Goal: Task Accomplishment & Management: Use online tool/utility

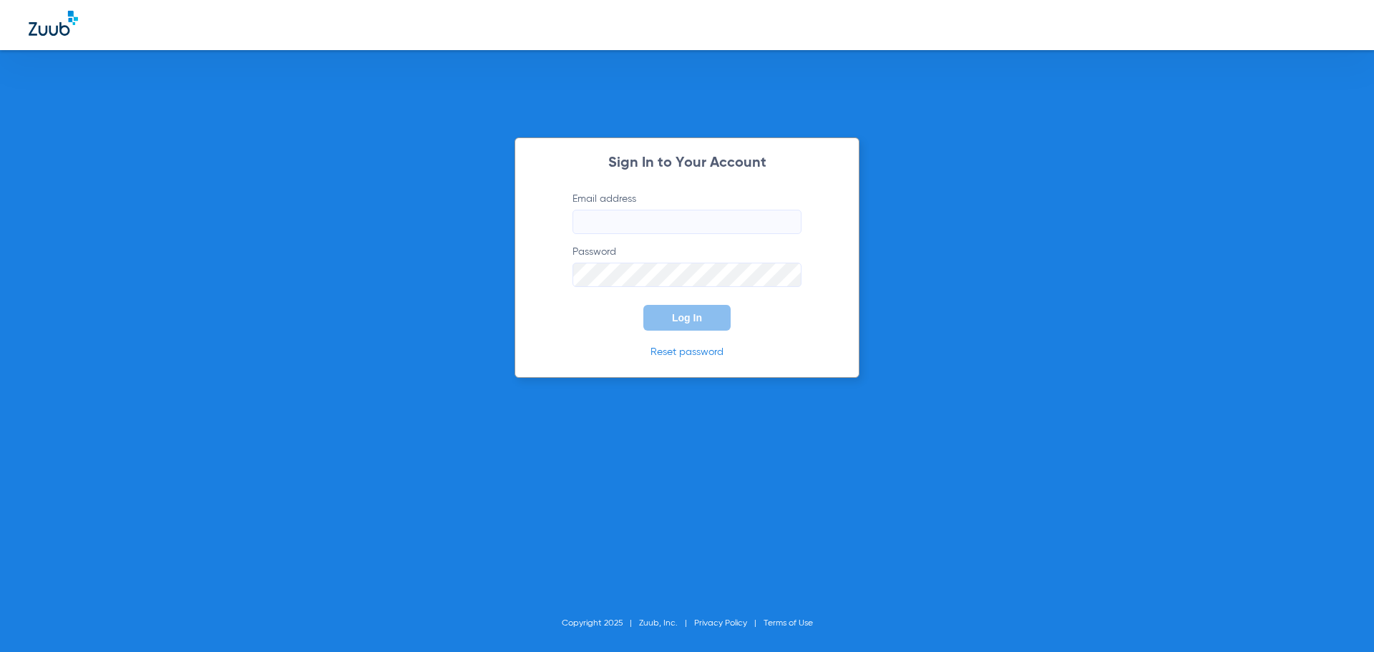
click at [675, 223] on input "Email address" at bounding box center [686, 222] width 229 height 24
type input "kshirley@heartland.com"
click at [643, 305] on button "Log In" at bounding box center [686, 318] width 87 height 26
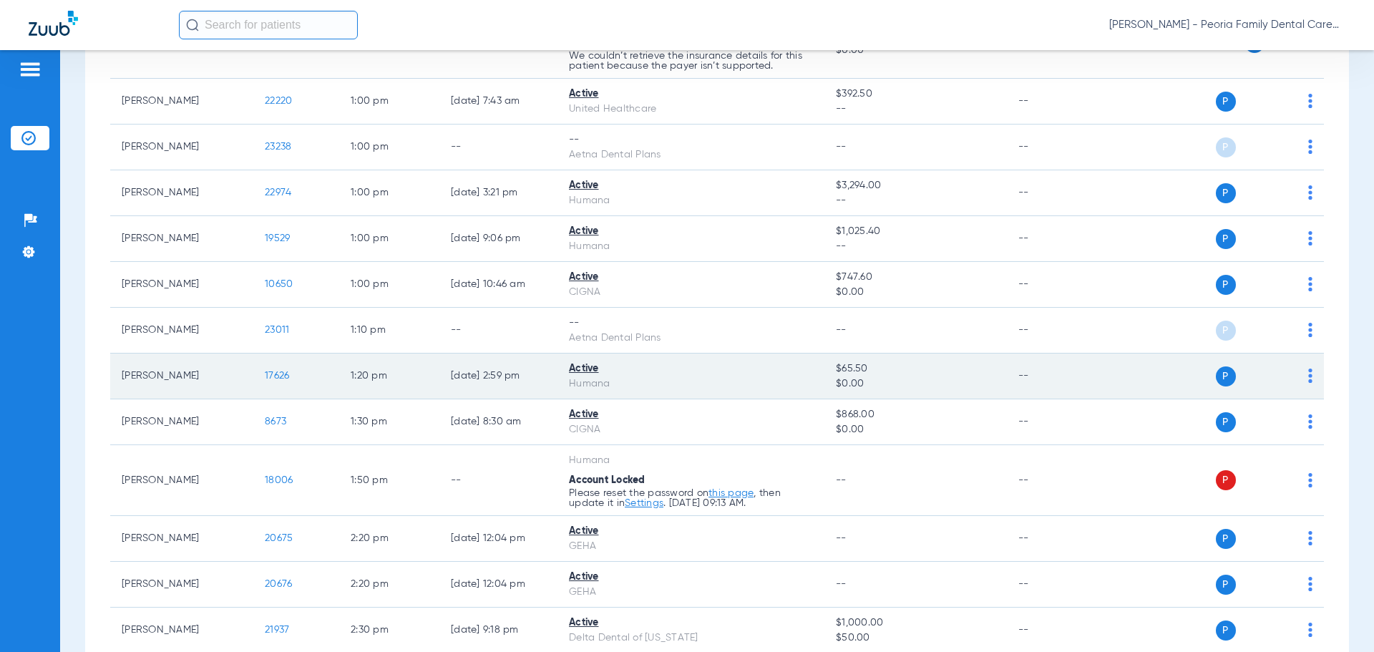
scroll to position [1145, 0]
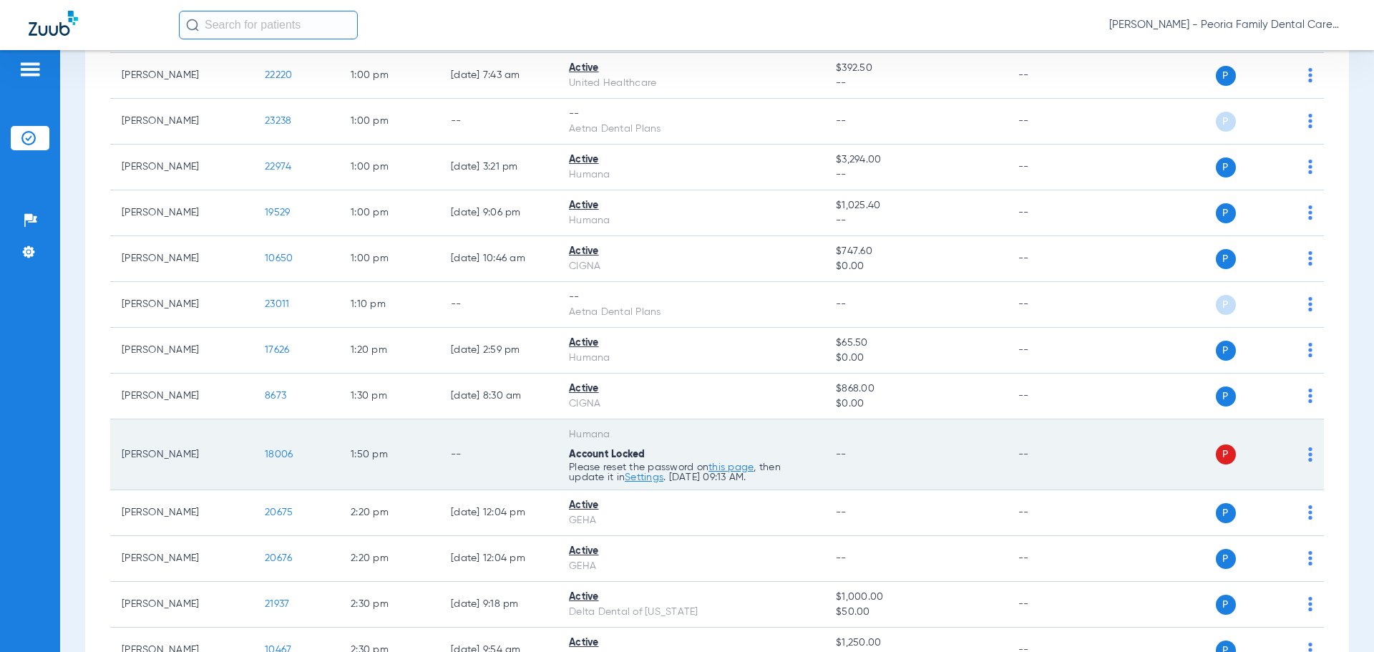
click at [1304, 456] on td "P S" at bounding box center [1213, 454] width 221 height 71
click at [1308, 456] on img at bounding box center [1310, 454] width 4 height 14
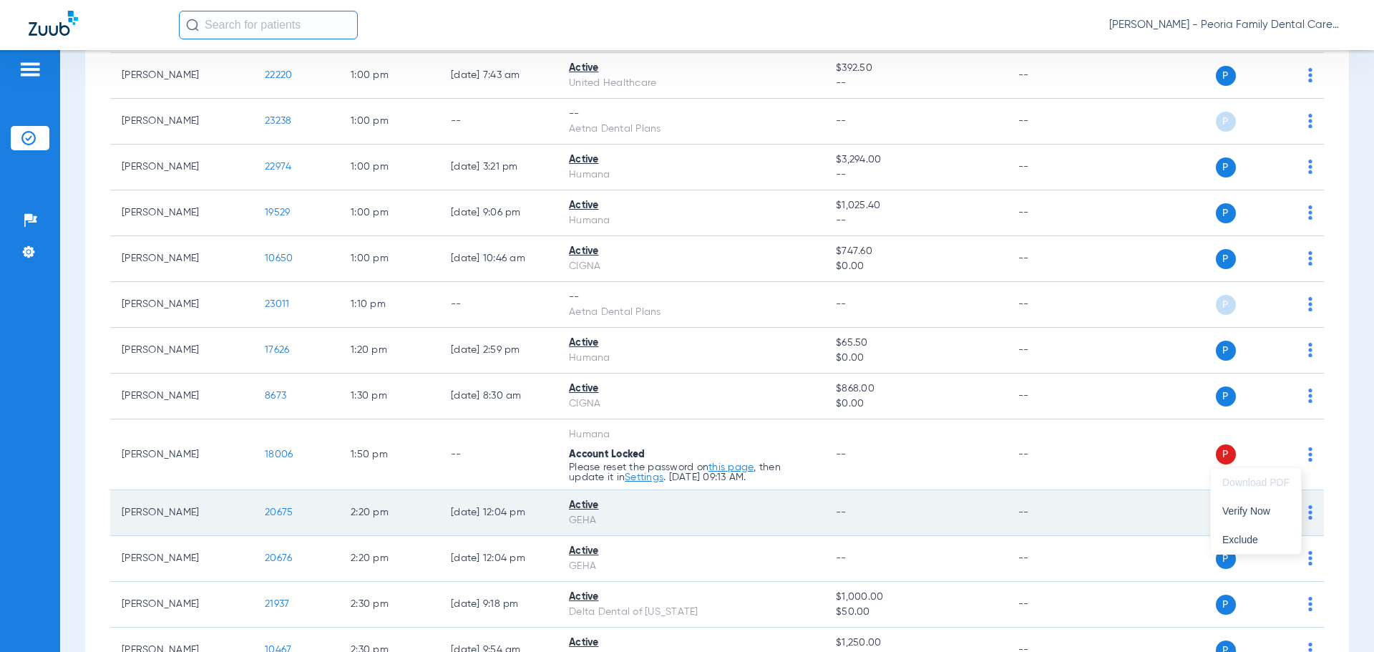
click at [1255, 514] on span "Verify Now" at bounding box center [1255, 511] width 67 height 10
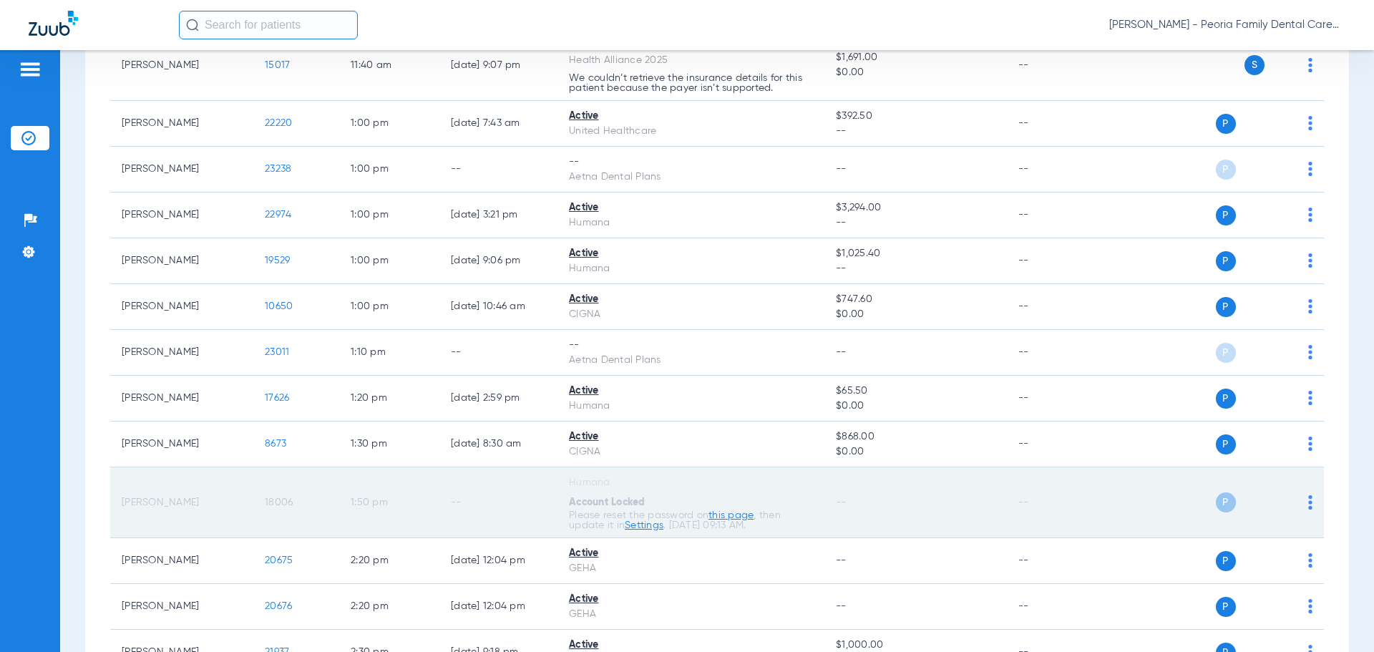
scroll to position [1168, 0]
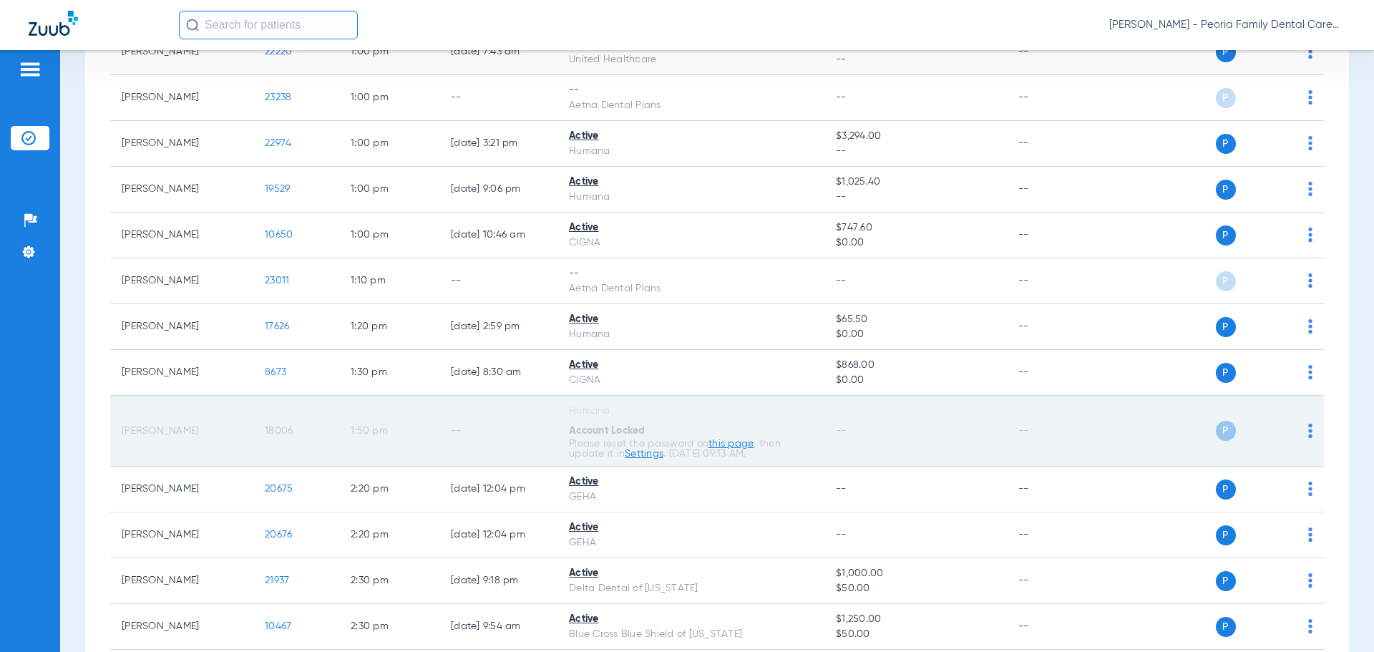
click at [422, 415] on td "1:50 PM" at bounding box center [389, 431] width 100 height 71
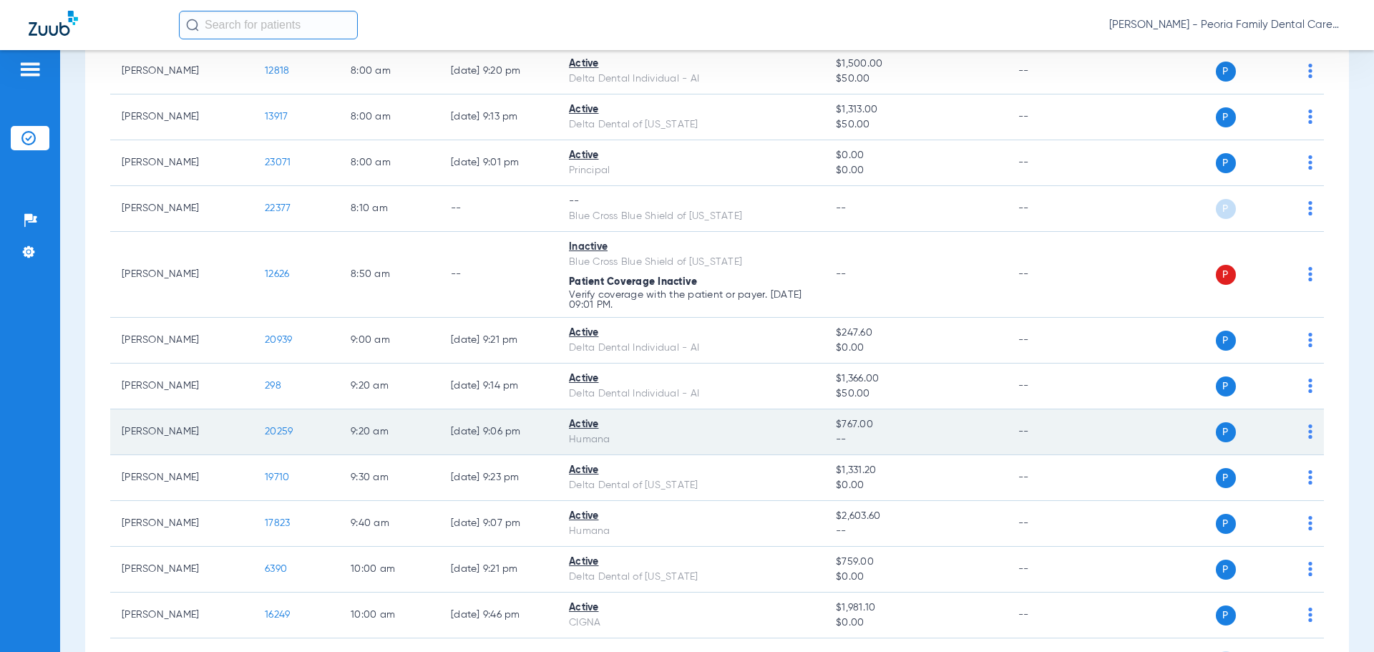
scroll to position [0, 0]
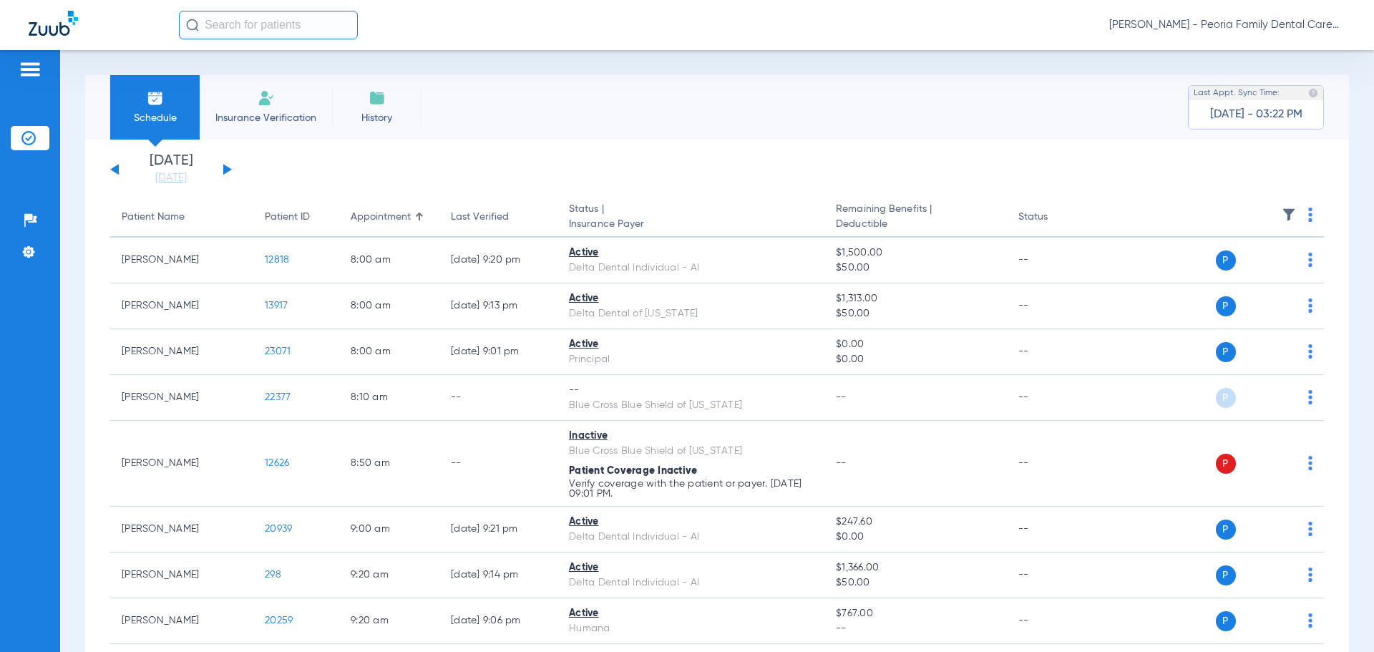
click at [245, 102] on li "Insurance Verification" at bounding box center [266, 107] width 132 height 64
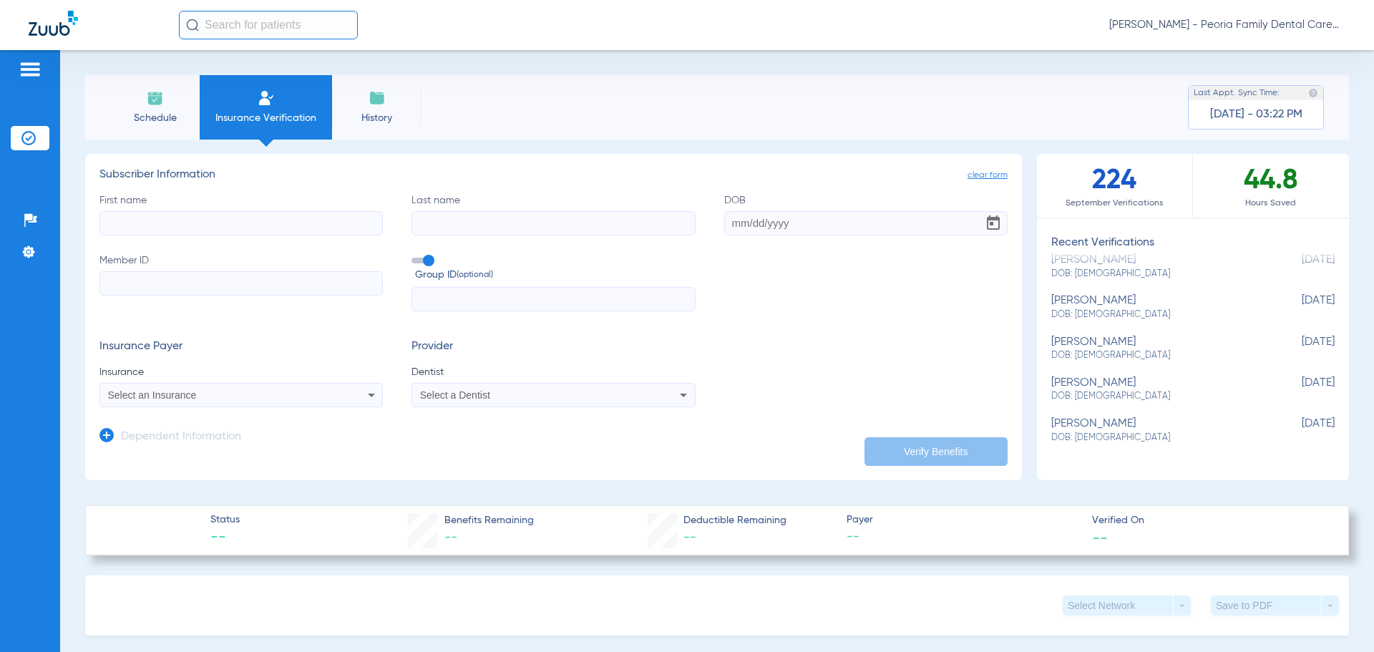
scroll to position [72, 0]
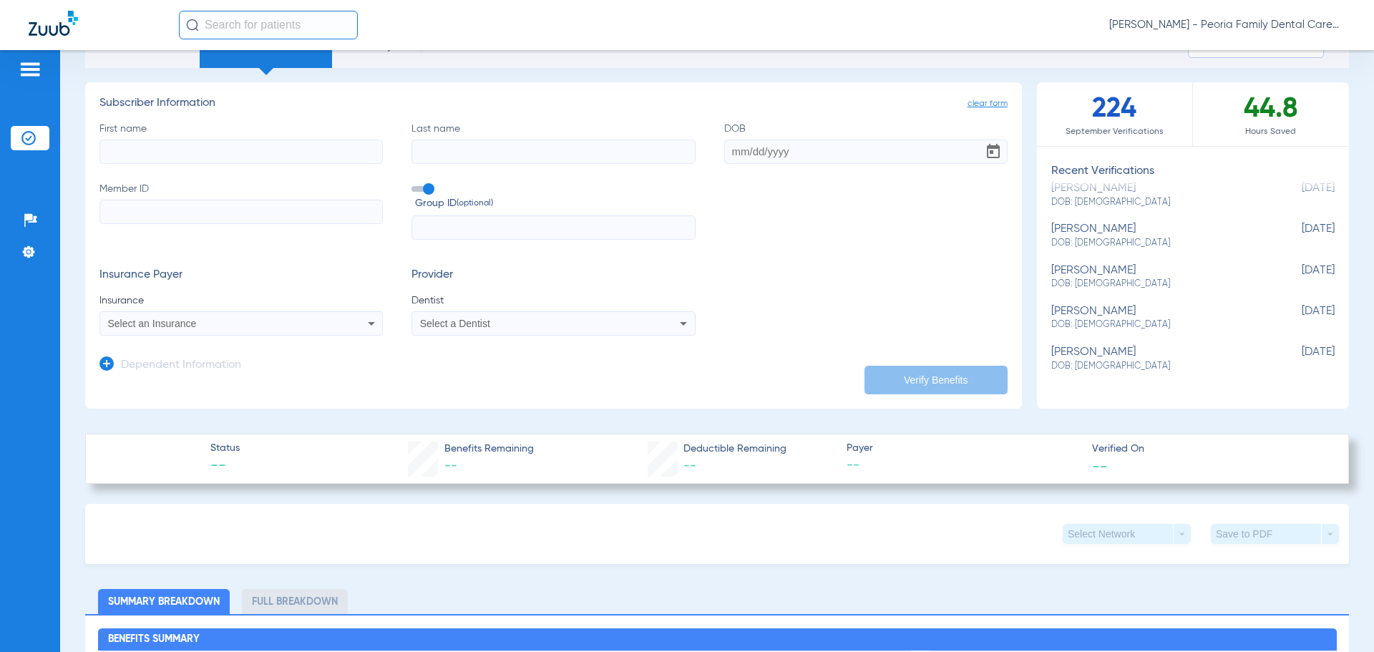
click at [1134, 355] on div "[PERSON_NAME] DOB: [DEMOGRAPHIC_DATA]" at bounding box center [1157, 359] width 212 height 26
type input "PatrickPat"
type input "[PERSON_NAME]"
type input "[DATE]"
type input "026062088"
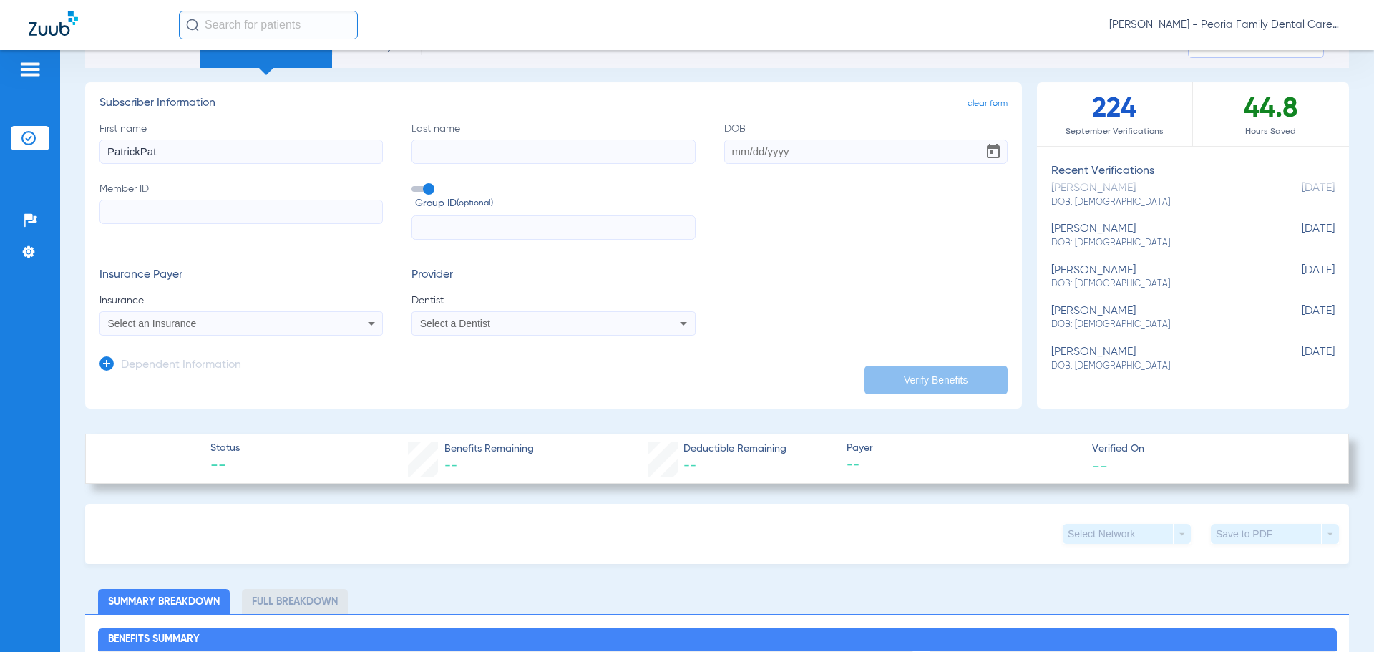
type input "Individual"
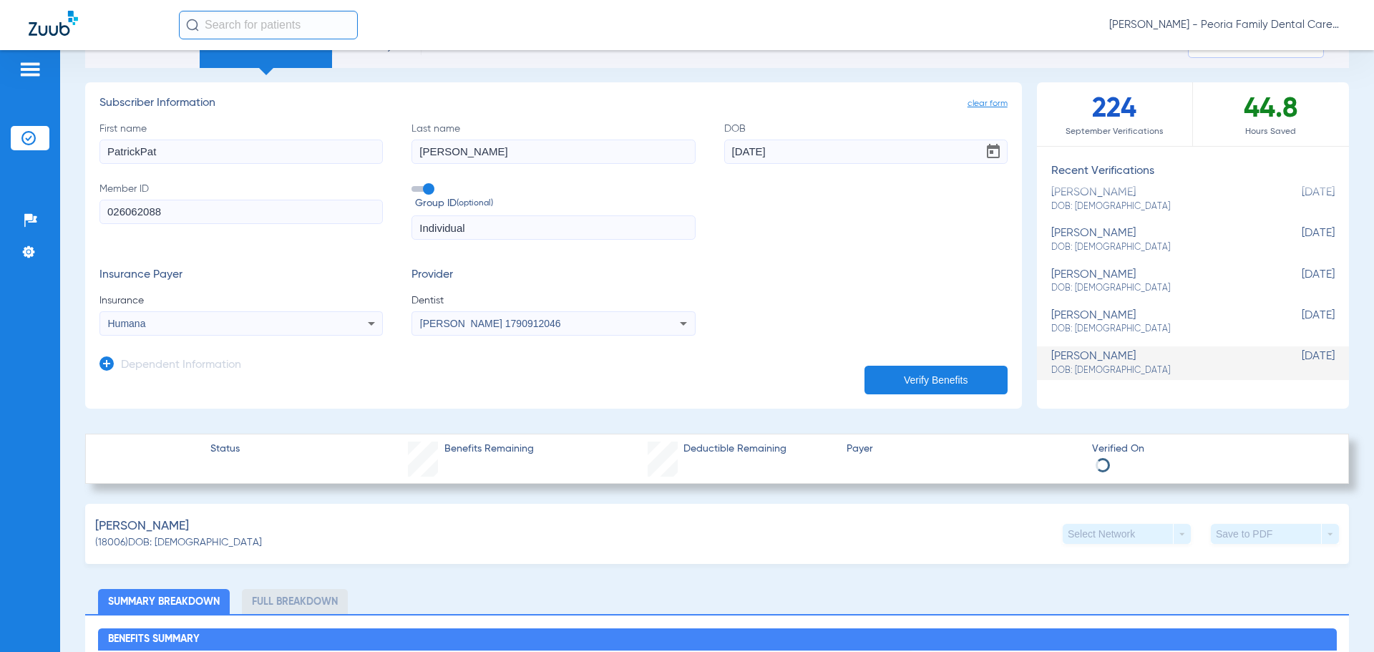
scroll to position [341, 0]
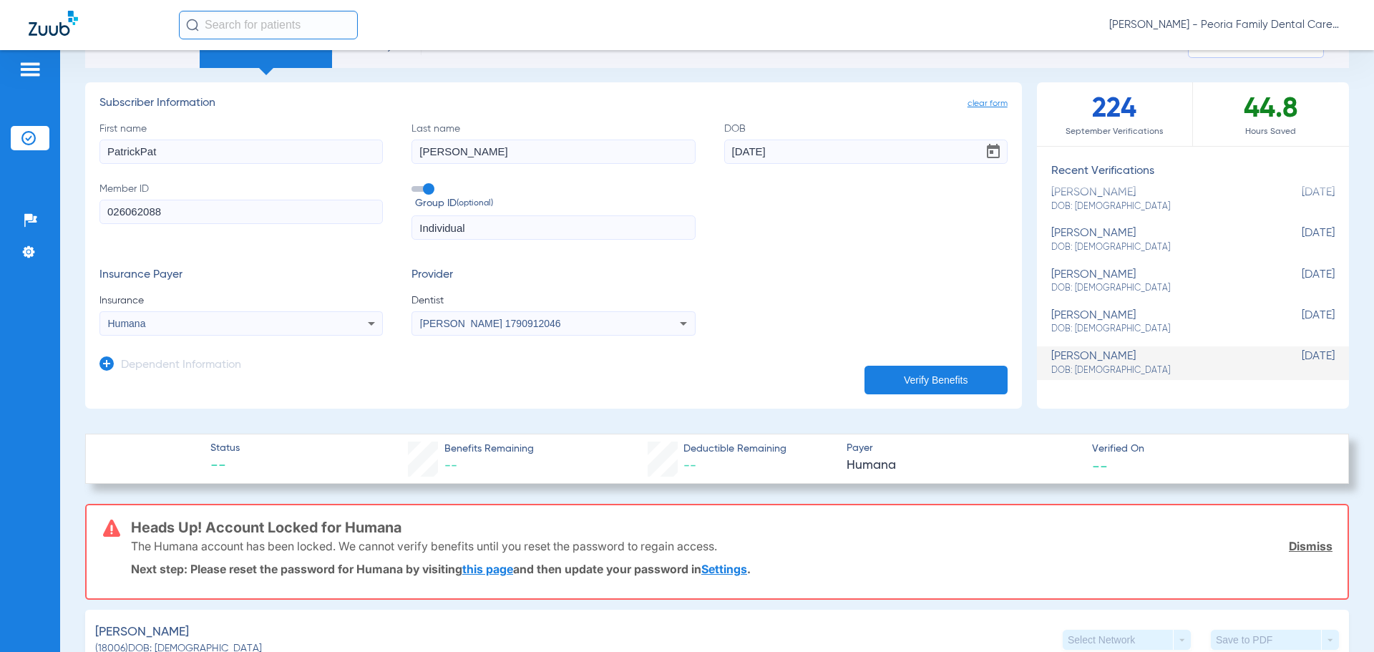
click at [910, 375] on button "Verify Benefits" at bounding box center [935, 380] width 143 height 29
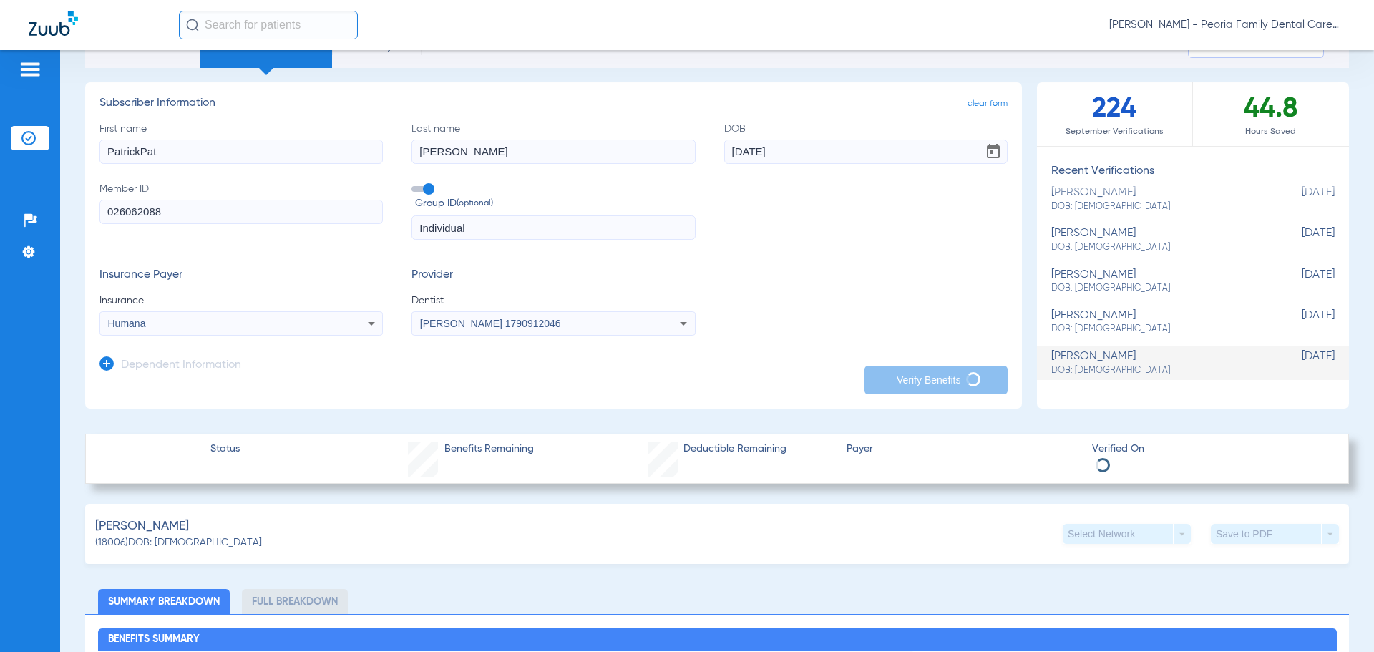
click at [171, 147] on input "PatrickPat" at bounding box center [240, 152] width 283 height 24
type input "[PERSON_NAME]"
click at [768, 339] on app-dependent-form "Dependent Information" at bounding box center [553, 360] width 908 height 48
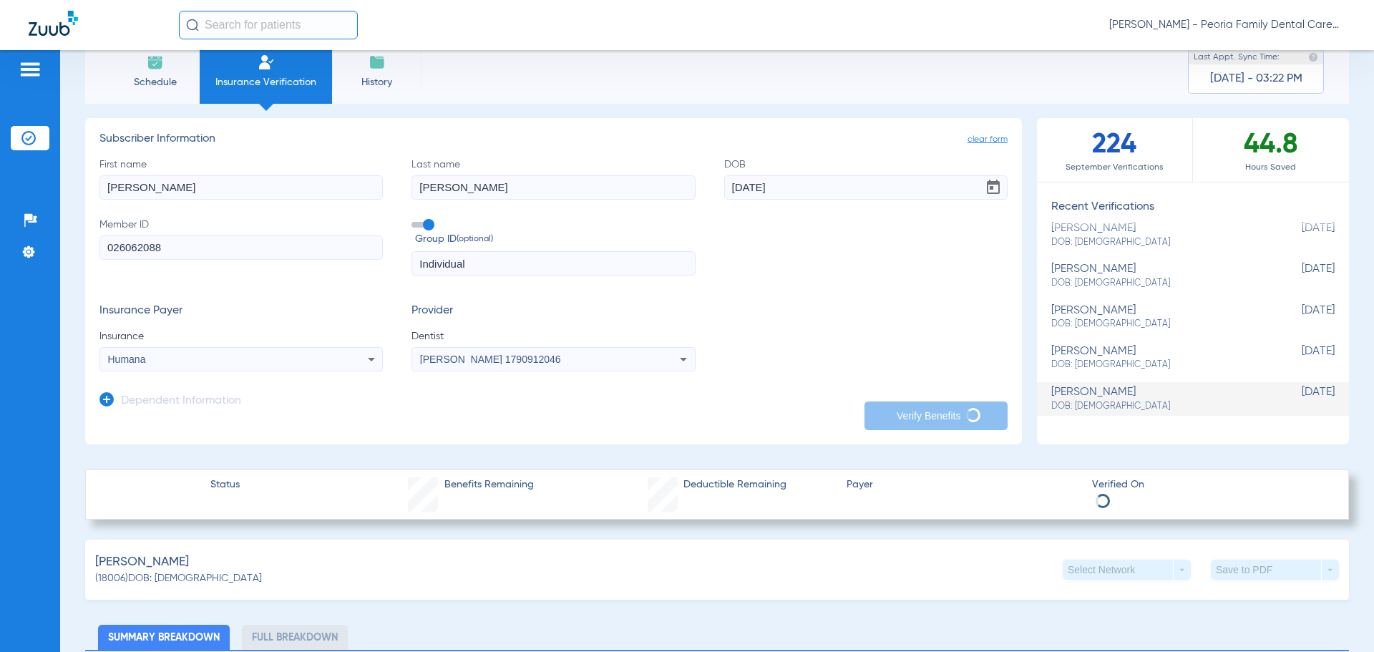
scroll to position [0, 0]
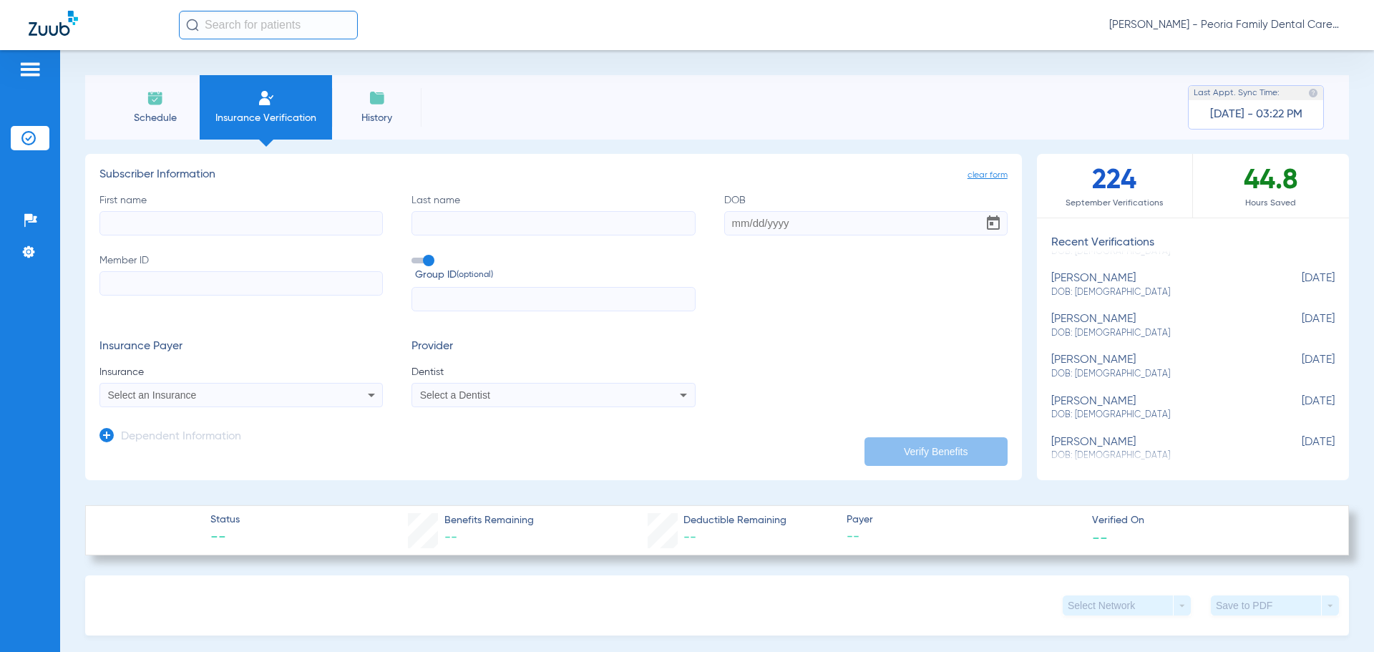
scroll to position [346, 0]
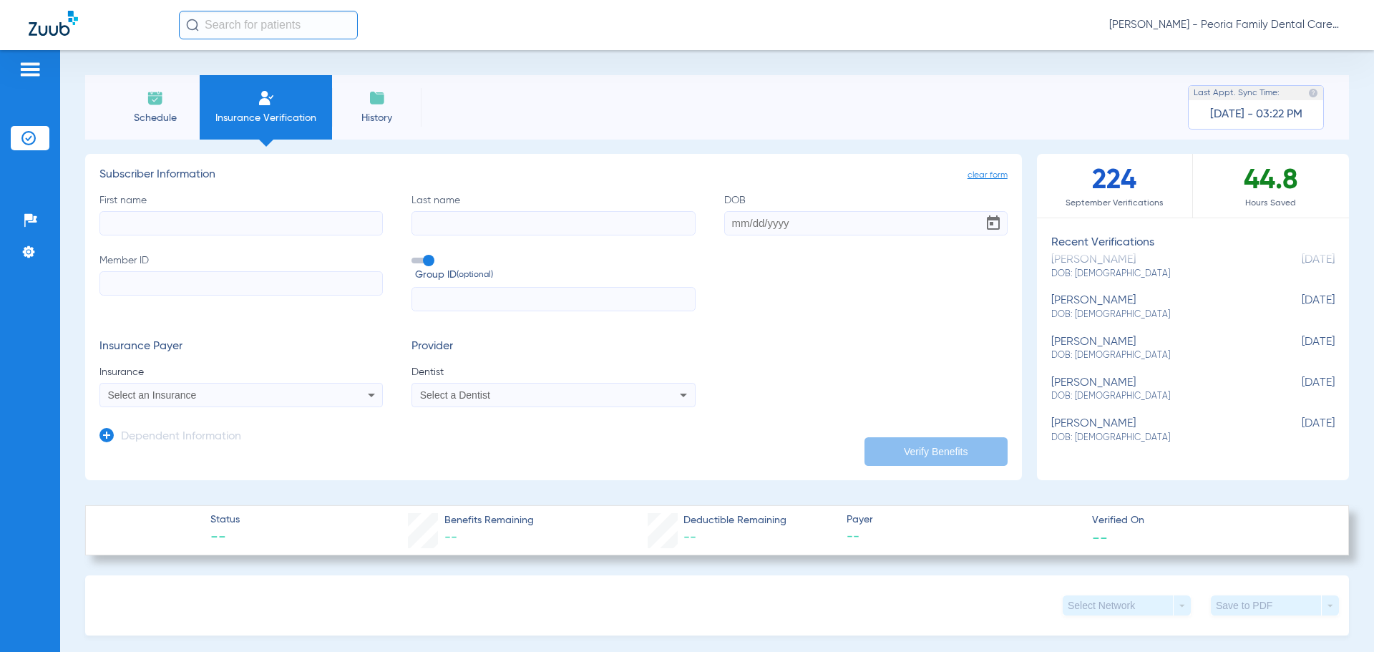
click at [1126, 430] on div "[PERSON_NAME] DOB: [DEMOGRAPHIC_DATA]" at bounding box center [1157, 430] width 212 height 26
type input "PatrickPat"
type input "[PERSON_NAME]"
type input "[DATE]"
type input "026062088"
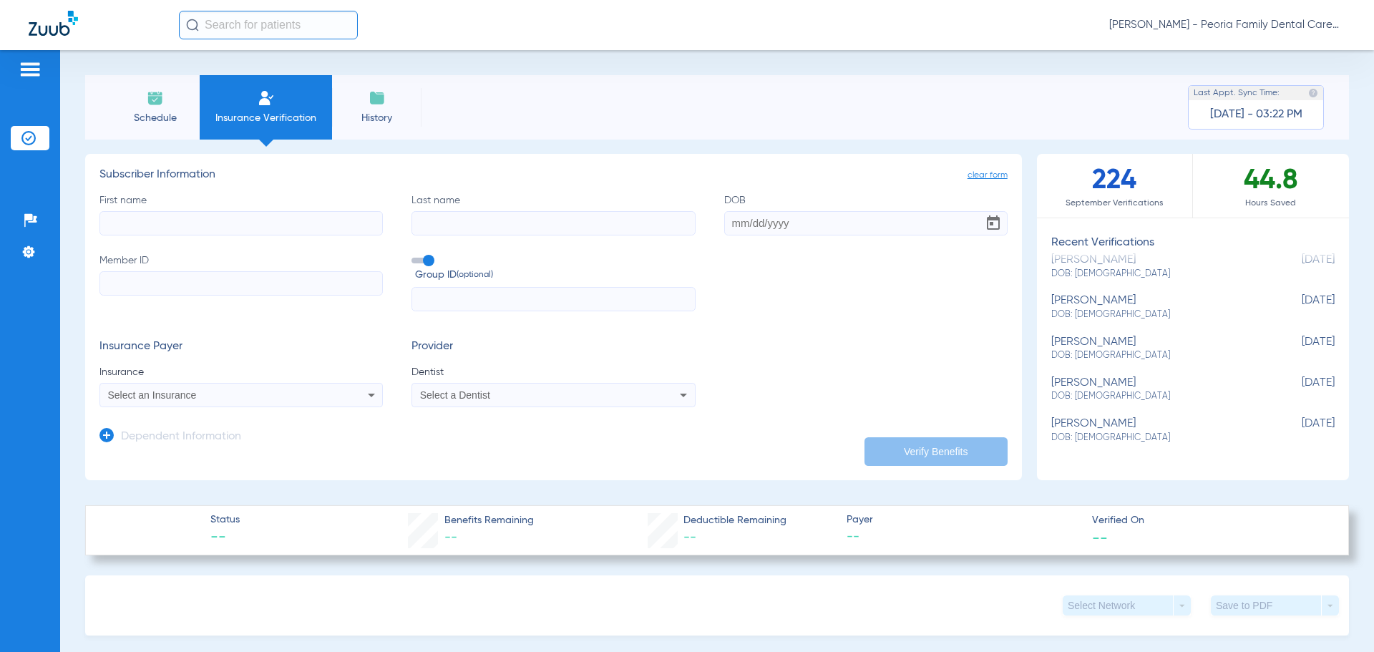
type input "Individual"
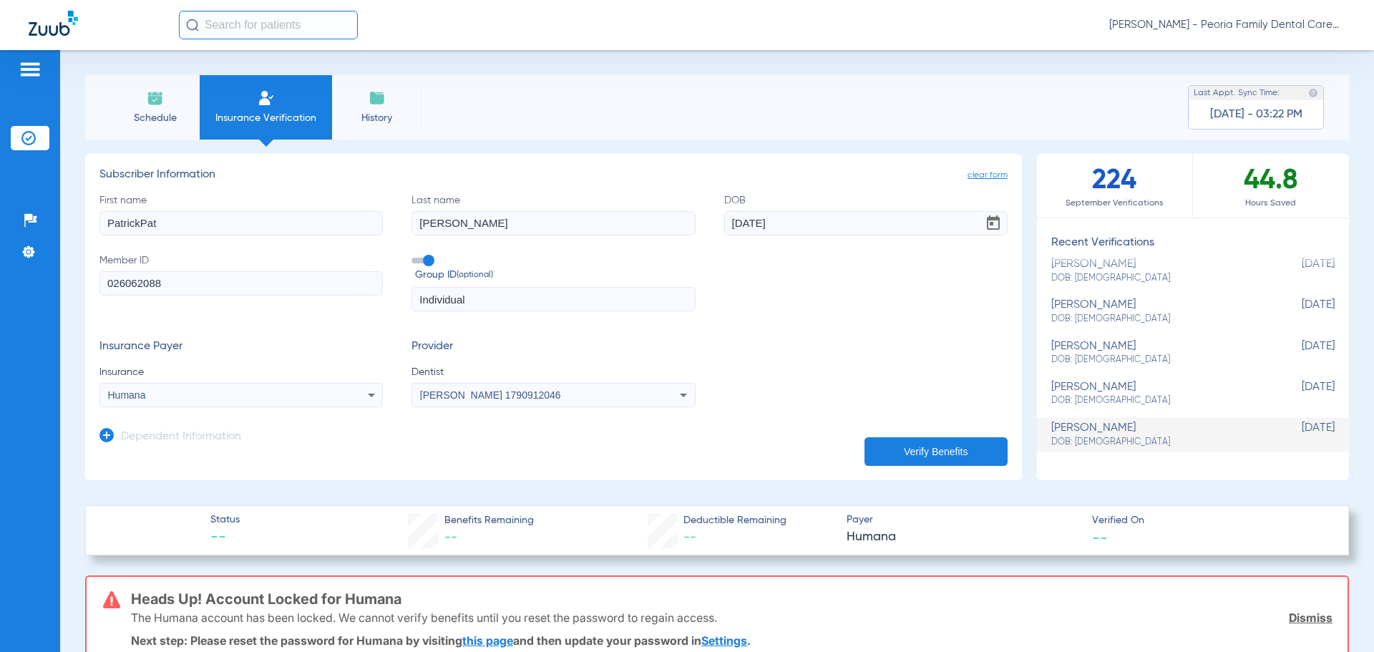
click at [233, 218] on input "PatrickPat" at bounding box center [240, 223] width 283 height 24
click at [898, 449] on button "Verify Benefits" at bounding box center [935, 451] width 143 height 29
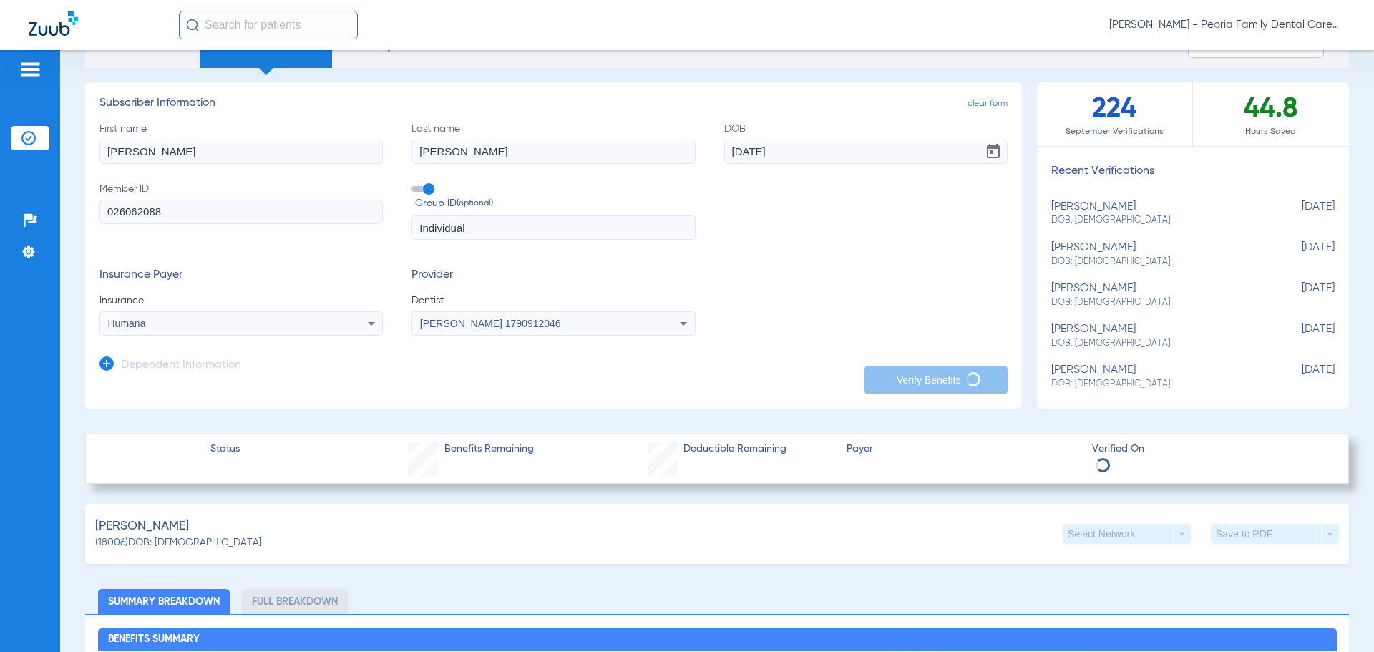
scroll to position [0, 0]
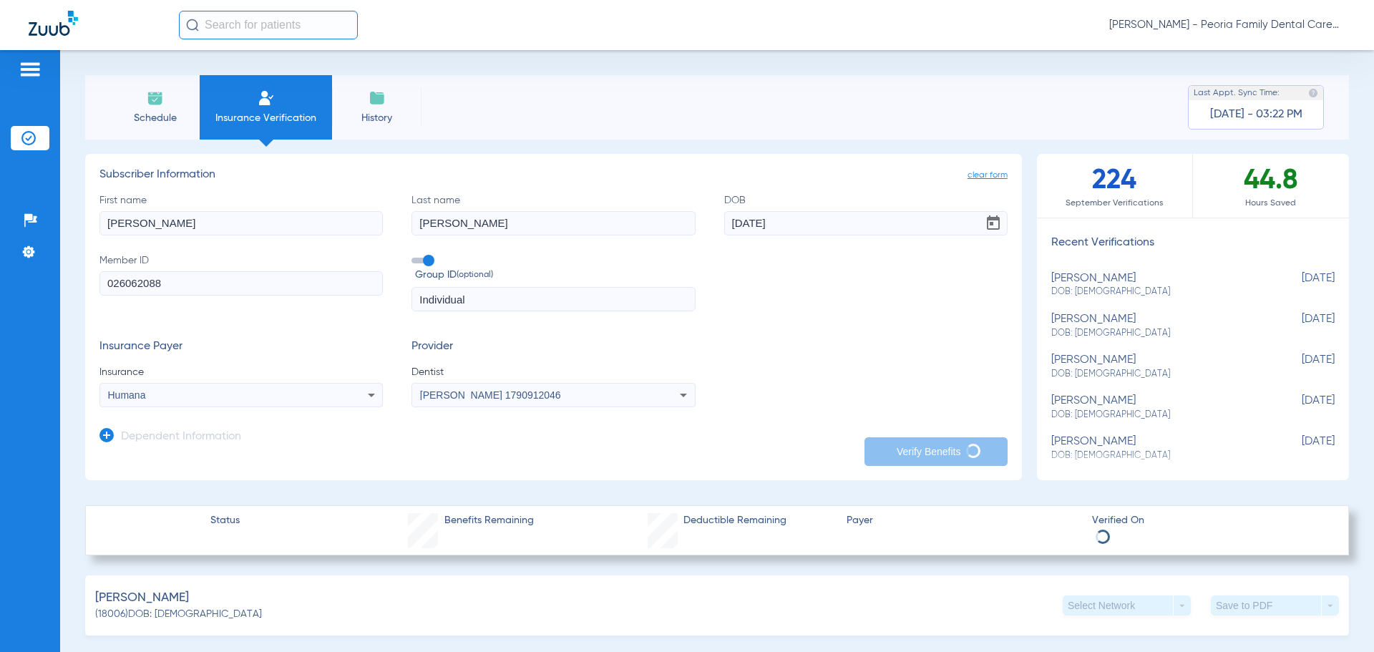
click at [1014, 339] on div "clear form Subscriber Information First name [PERSON_NAME] Last name [PERSON_NA…" at bounding box center [717, 317] width 1264 height 326
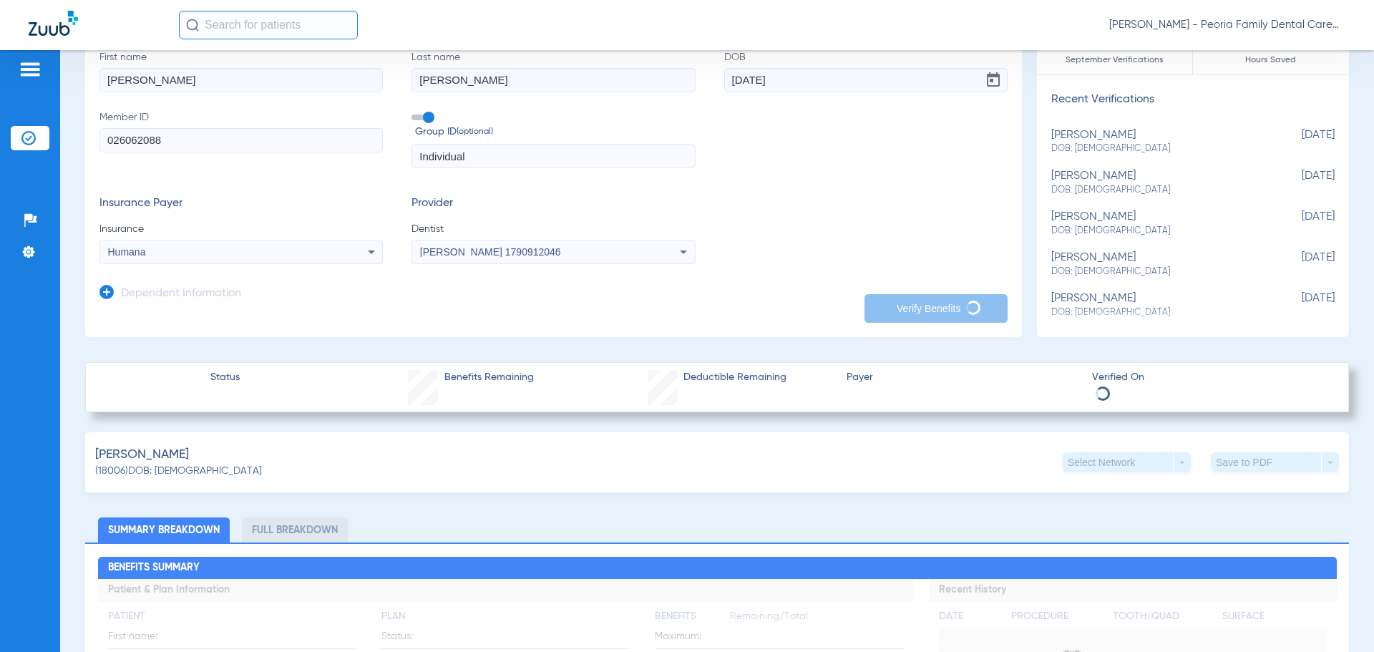
scroll to position [72, 0]
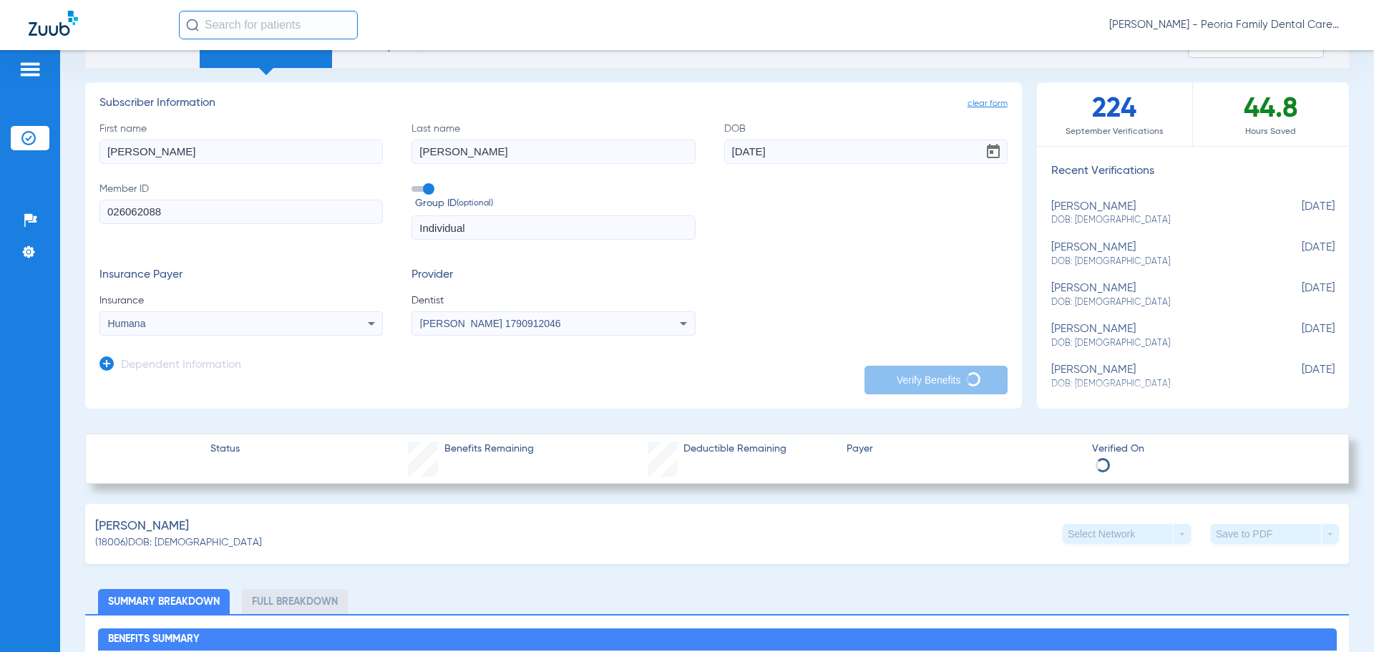
type input "PatrickPat"
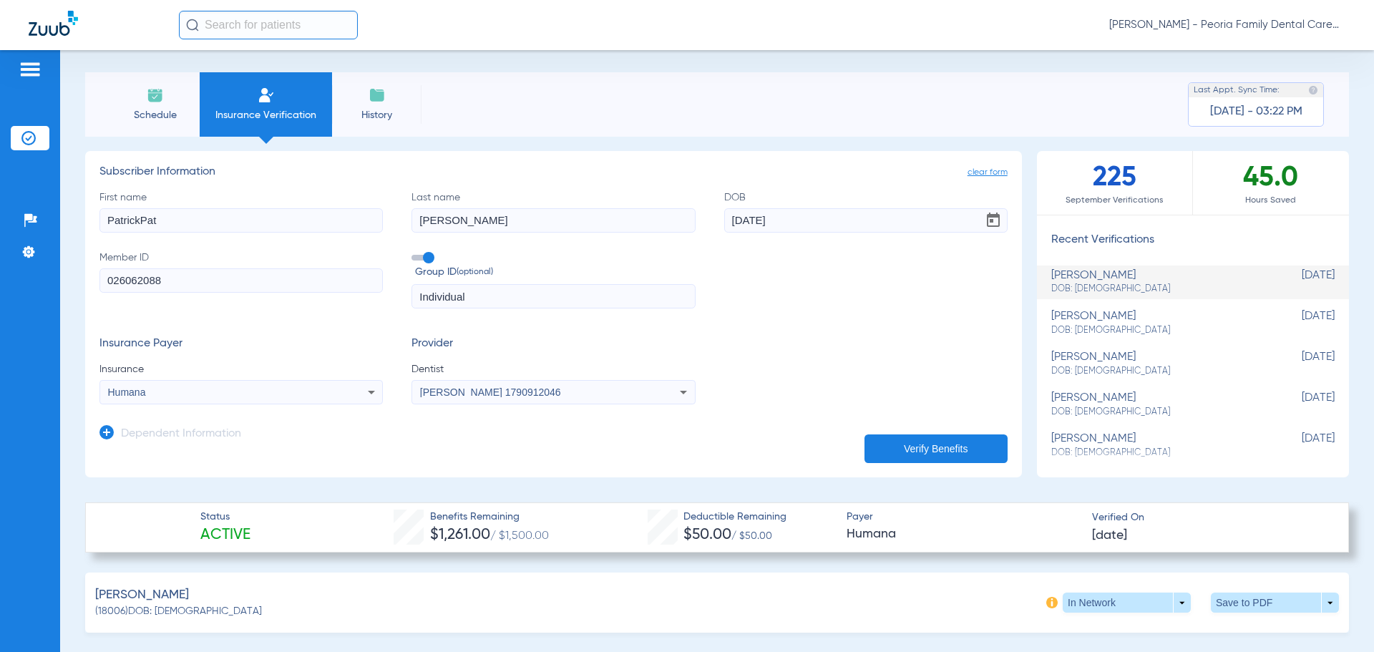
scroll to position [0, 0]
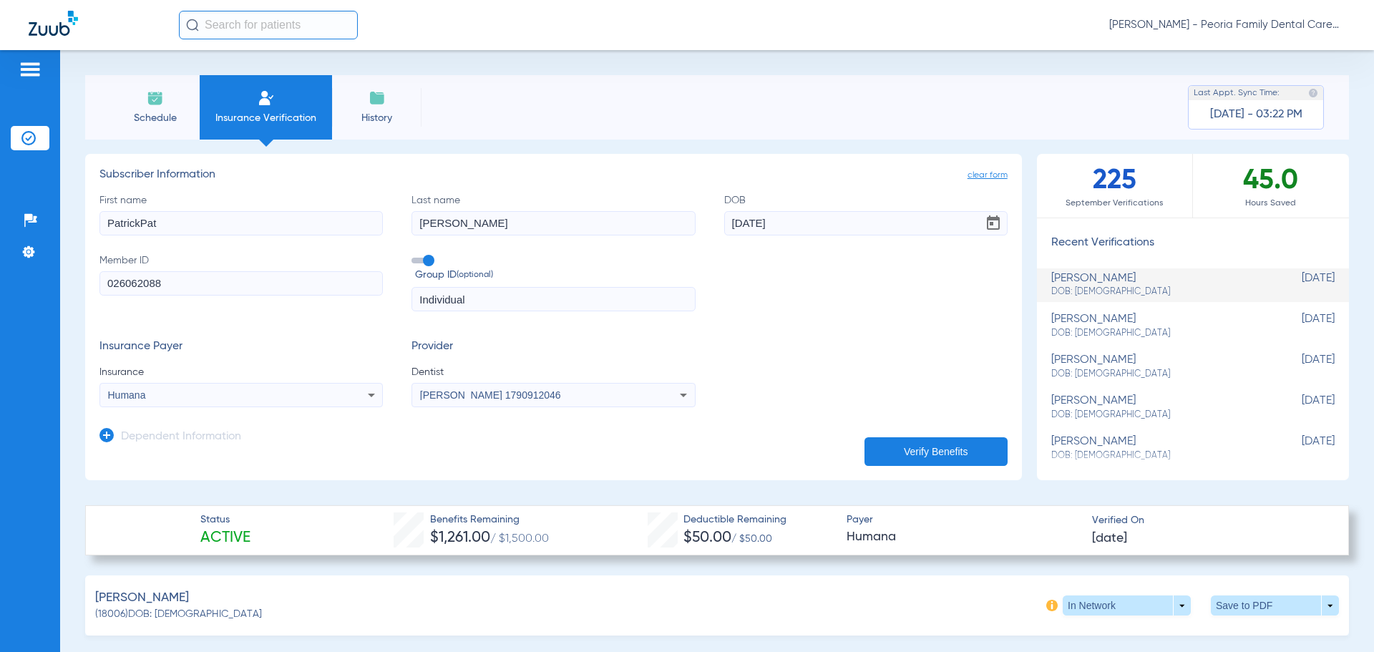
click at [124, 102] on li "Schedule" at bounding box center [154, 107] width 89 height 64
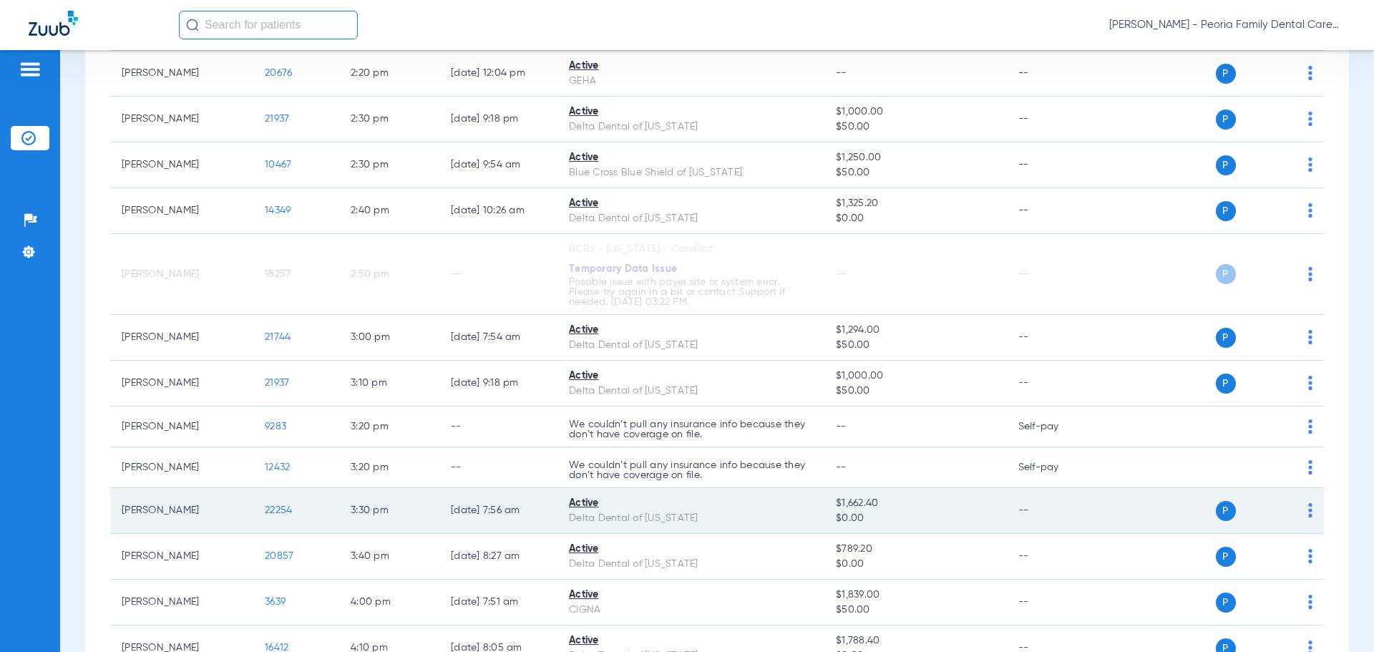
scroll to position [1716, 0]
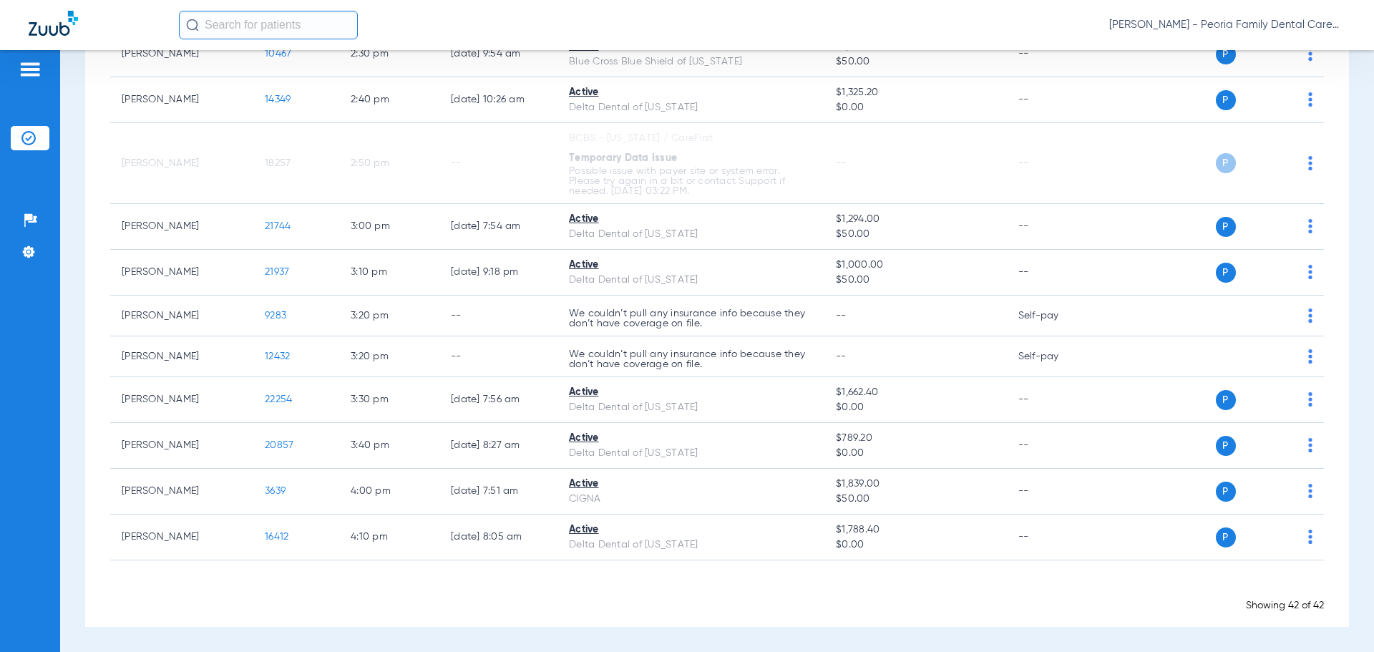
click at [932, 605] on div "Showing 42 of 42" at bounding box center [716, 605] width 1213 height 14
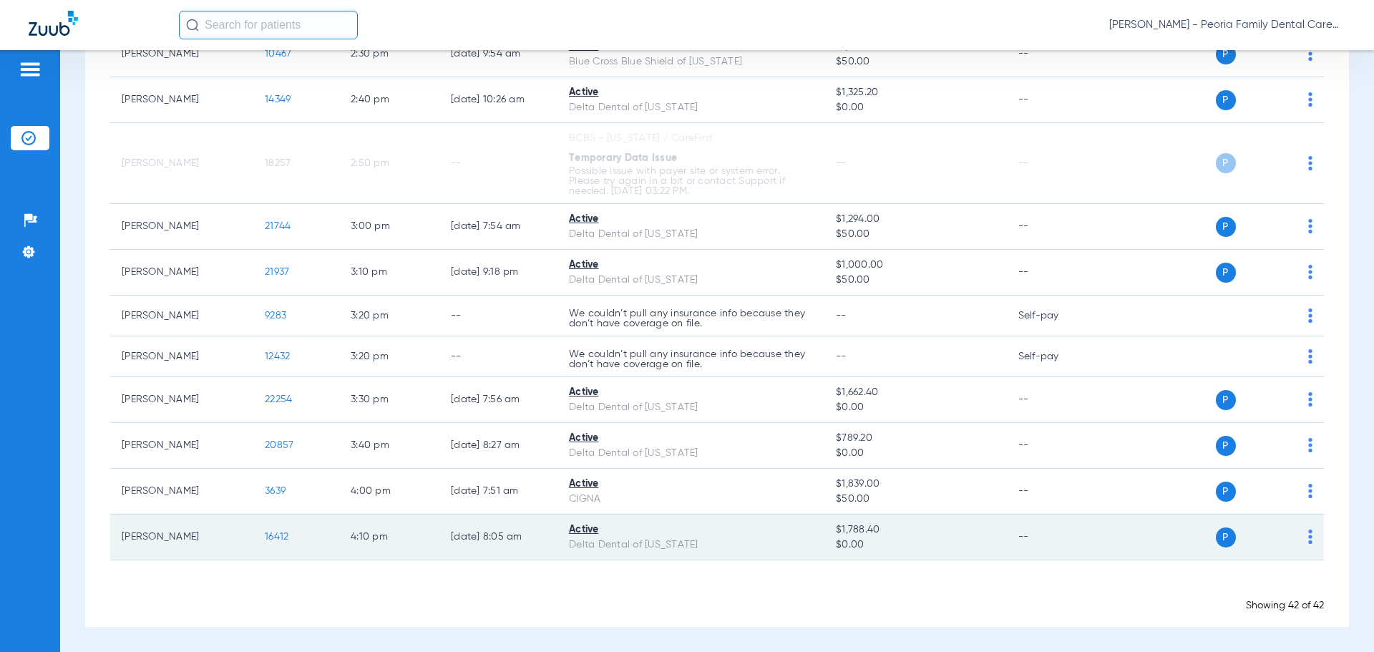
click at [269, 536] on span "16412" at bounding box center [277, 537] width 24 height 10
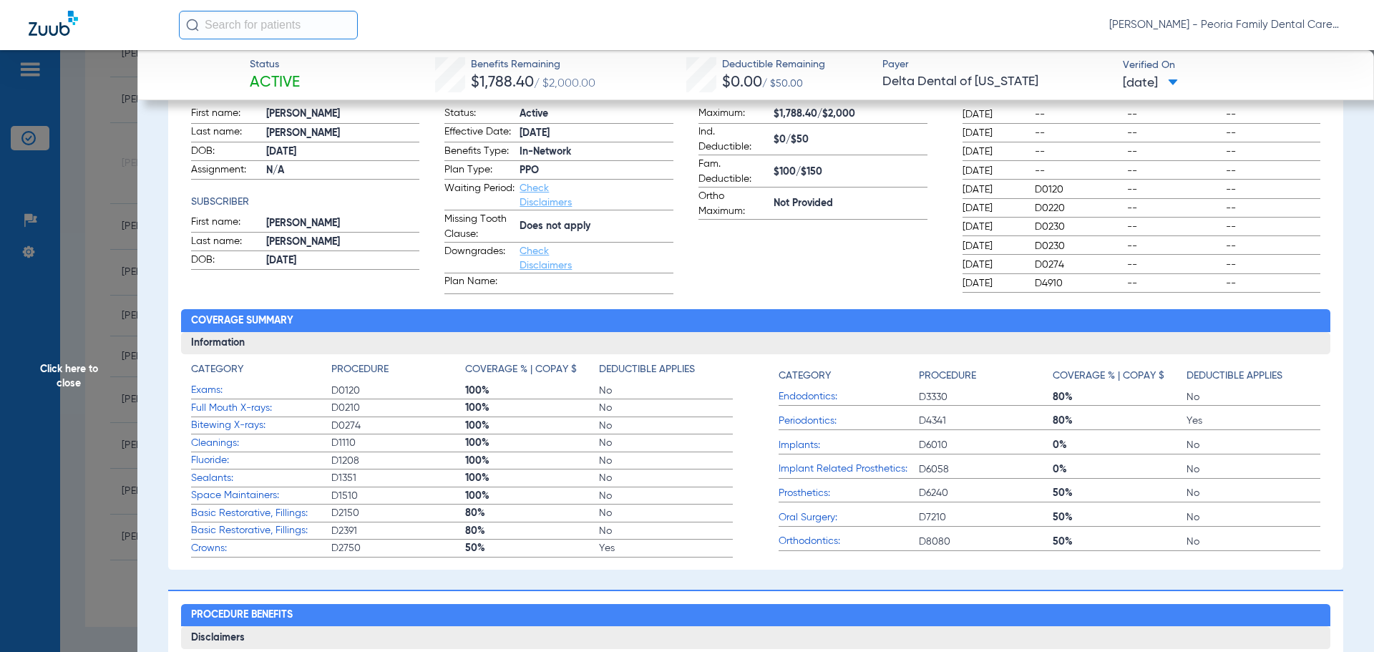
scroll to position [0, 0]
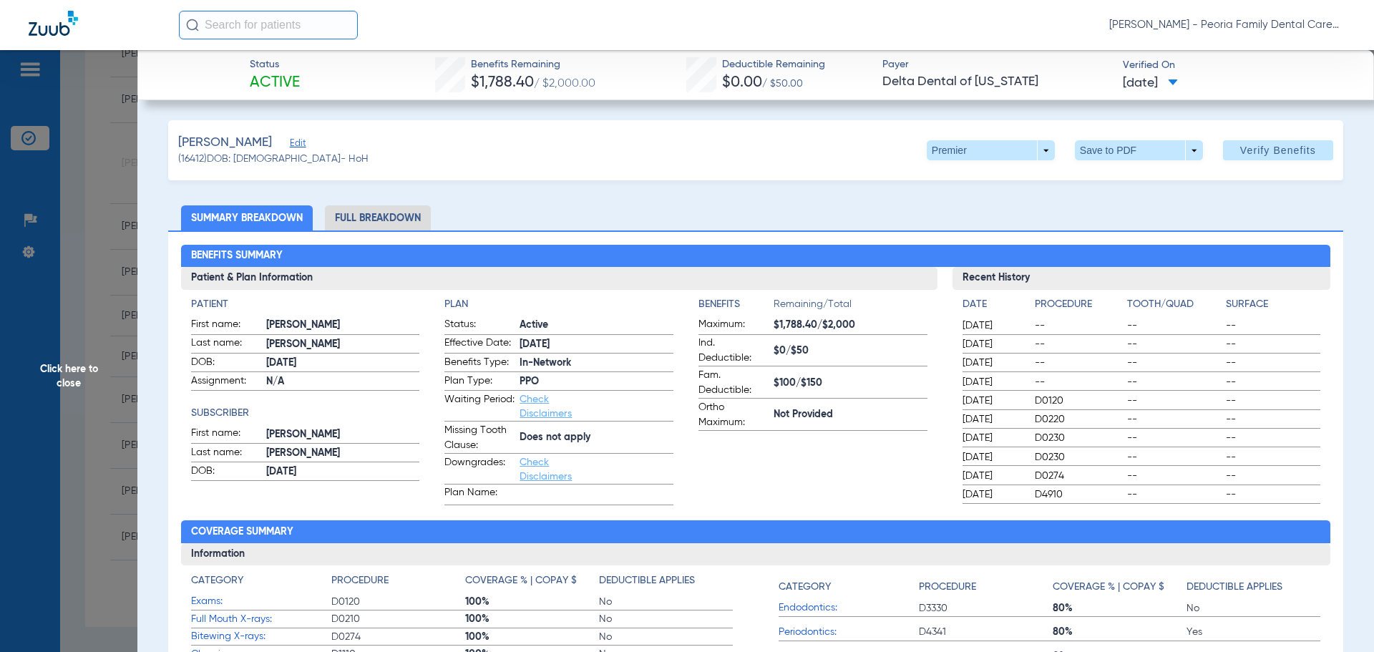
click at [104, 205] on span "Click here to close" at bounding box center [68, 376] width 137 height 652
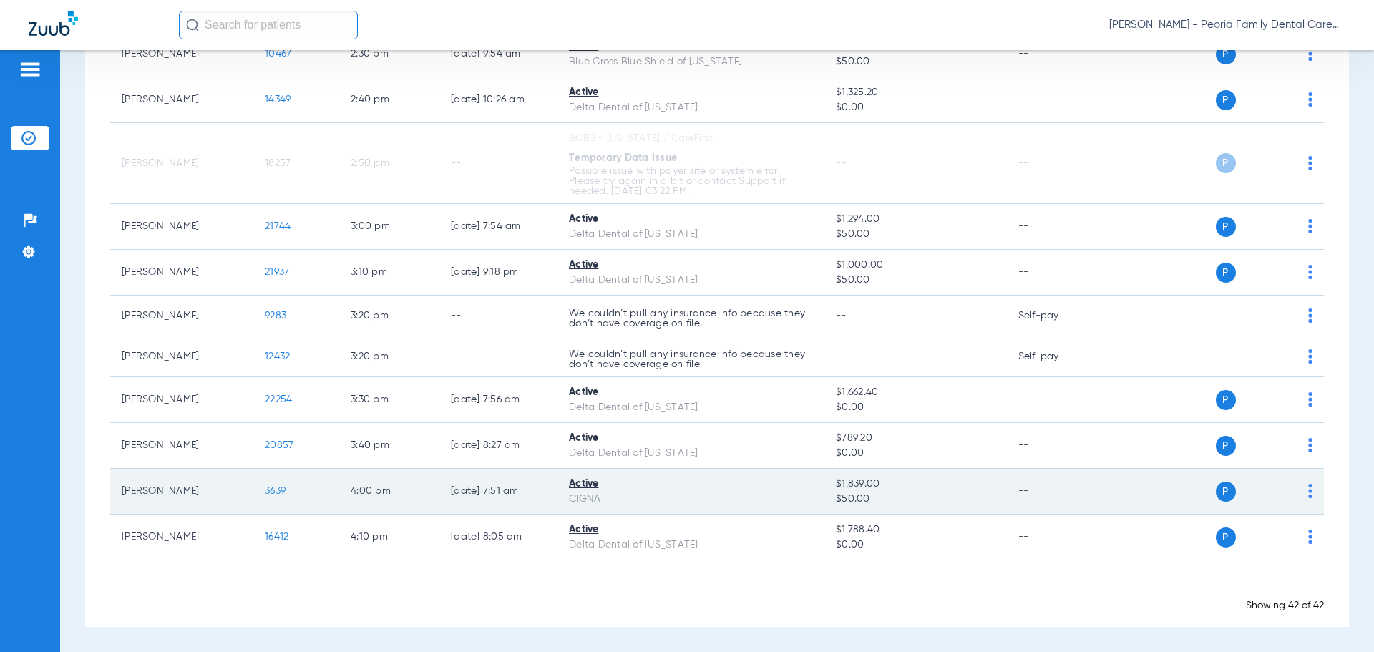
click at [273, 489] on span "3639" at bounding box center [275, 491] width 21 height 10
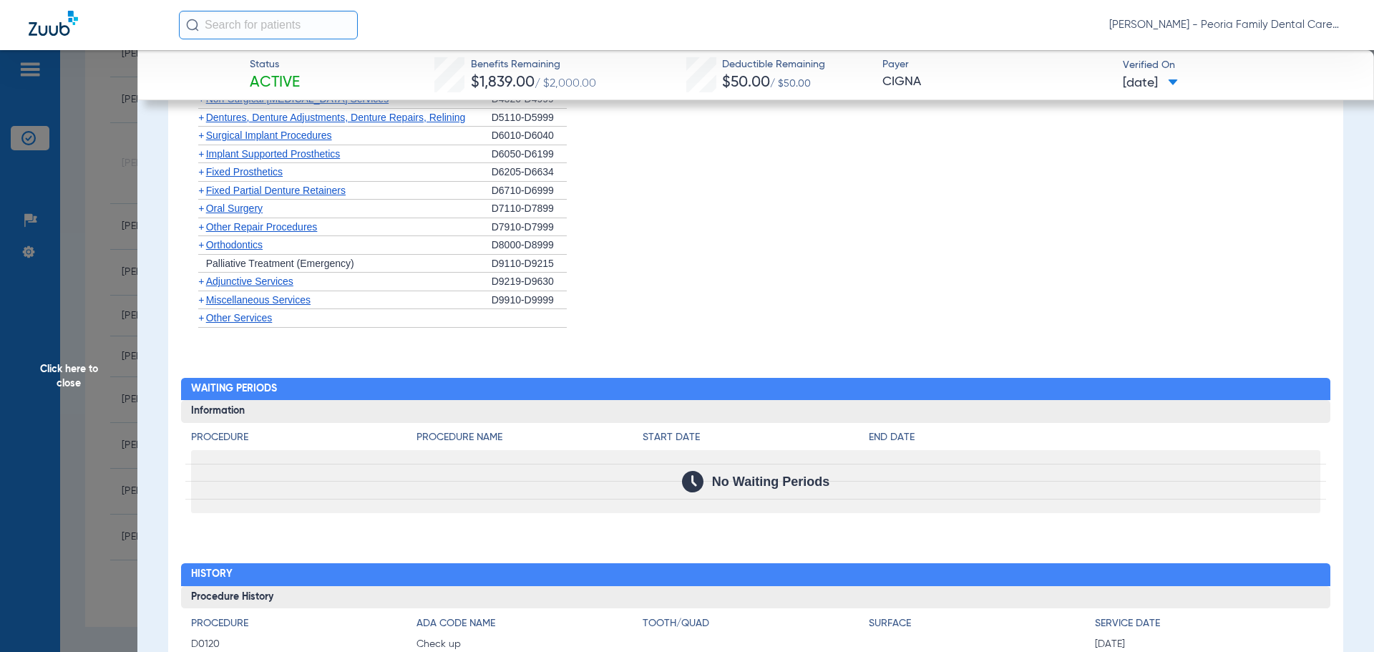
scroll to position [1405, 0]
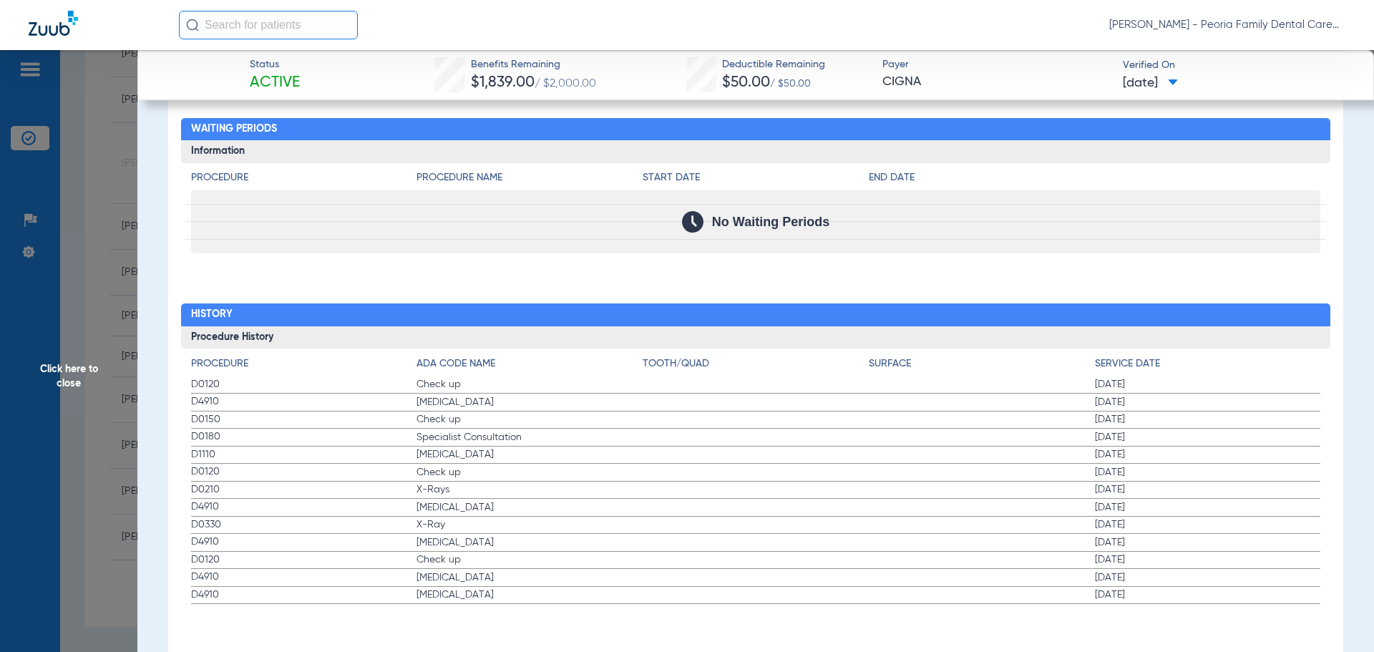
click at [95, 250] on span "Click here to close" at bounding box center [68, 376] width 137 height 652
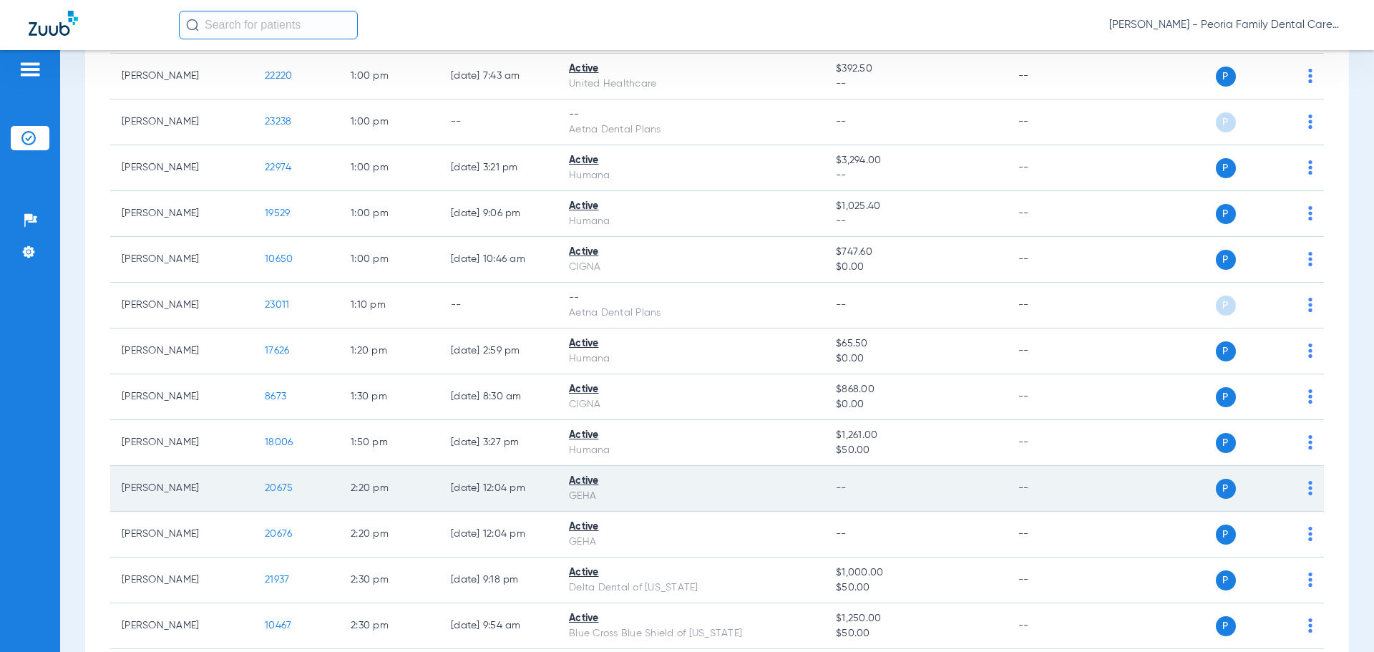
scroll to position [1143, 0]
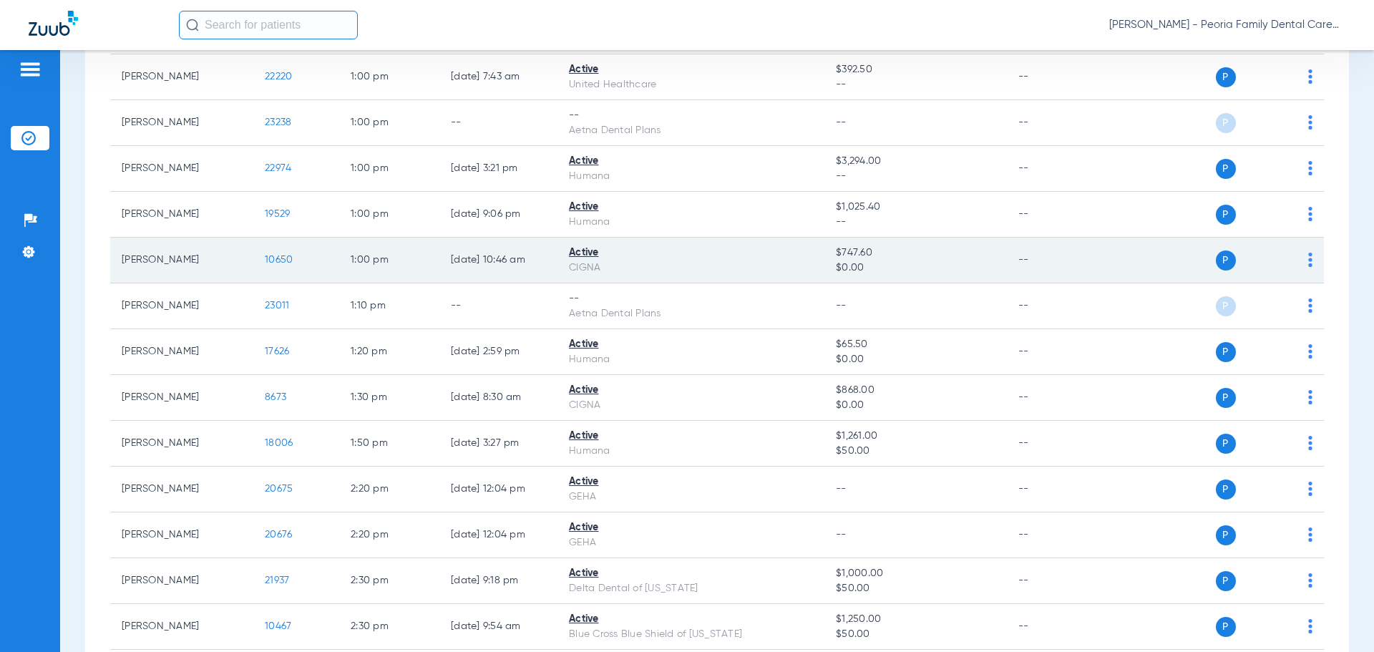
click at [280, 258] on span "10650" at bounding box center [279, 260] width 28 height 10
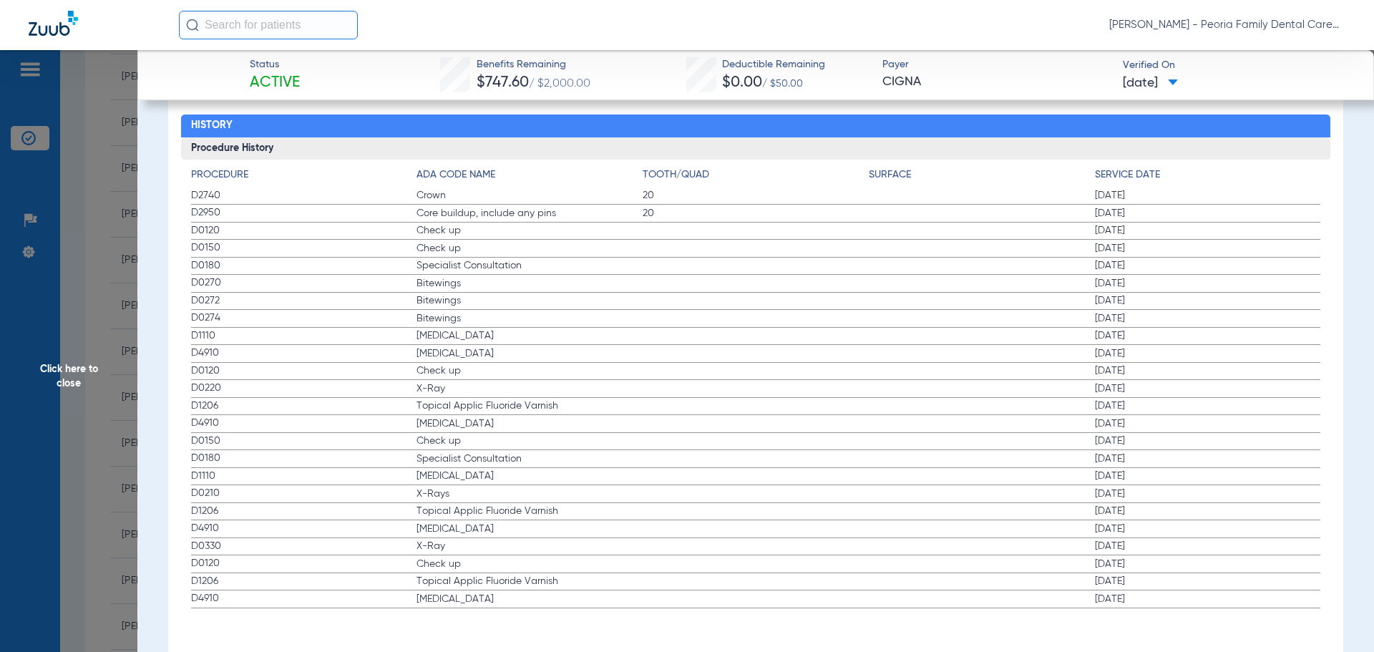
scroll to position [1598, 0]
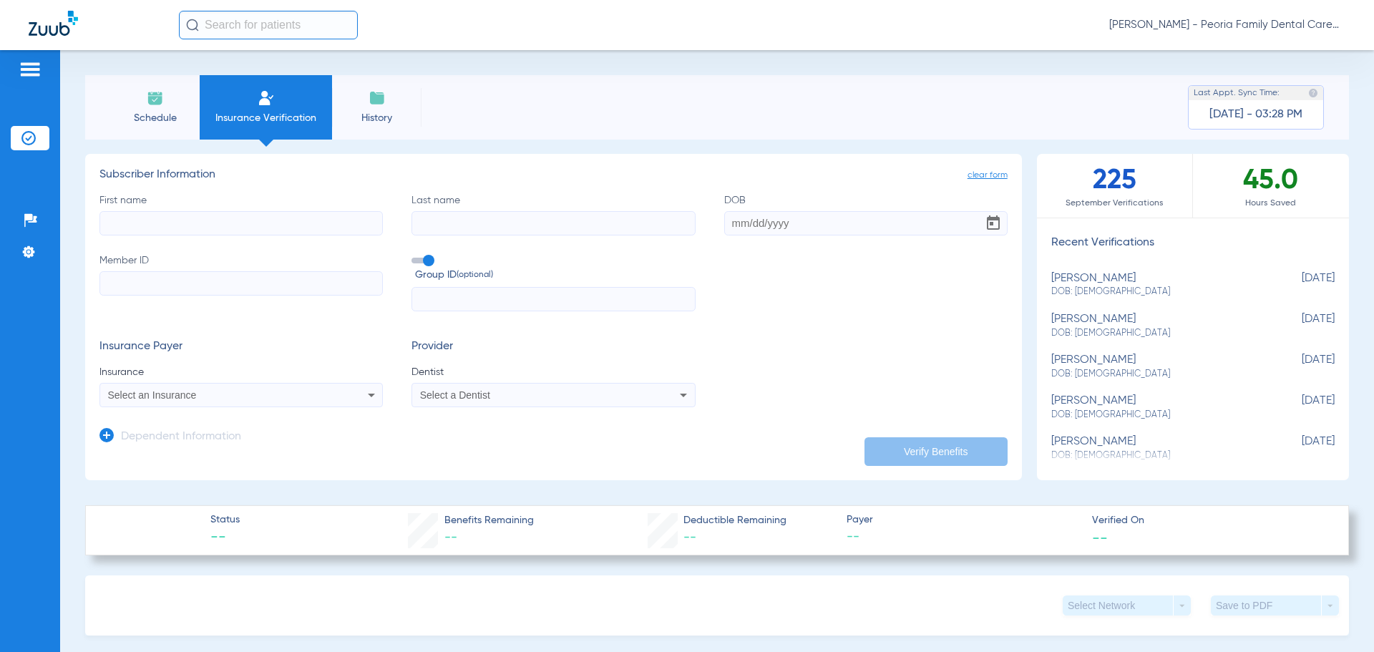
scroll to position [286, 0]
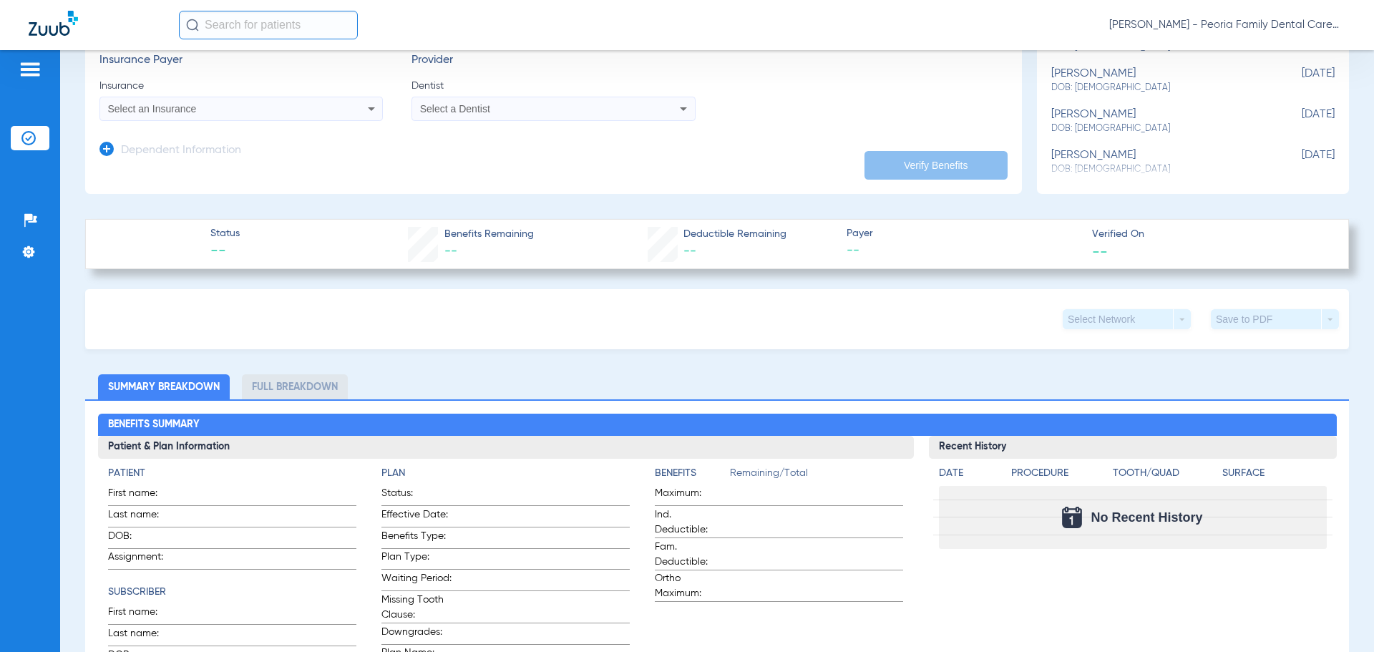
click at [1115, 160] on ul "[PERSON_NAME] DOB: [DEMOGRAPHIC_DATA] [DEMOGRAPHIC_DATA] [PERSON_NAME] DOB: [DE…" at bounding box center [1193, 71] width 312 height 215
click at [1095, 154] on div "[PERSON_NAME]: [DEMOGRAPHIC_DATA]" at bounding box center [1157, 162] width 212 height 26
type input "[PERSON_NAME]"
type input "Dame"
type input "[DATE]"
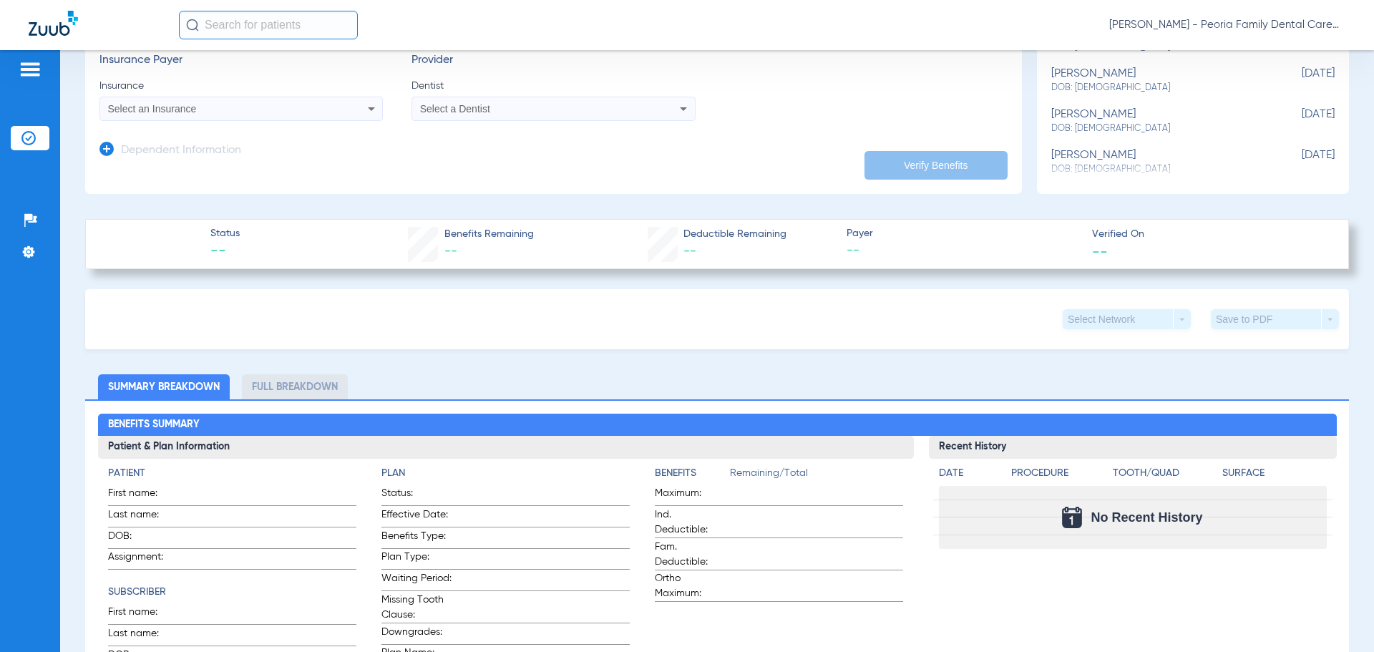
type input "831243537"
type input "293029"
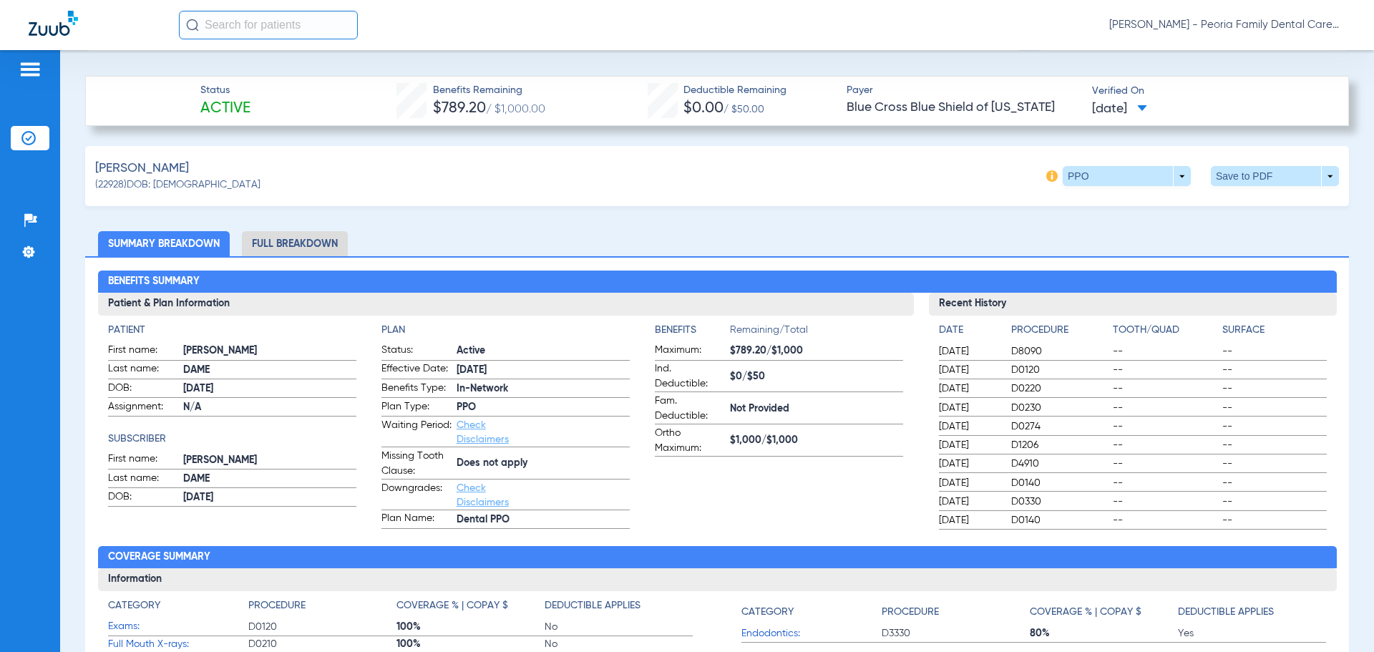
scroll to position [143, 0]
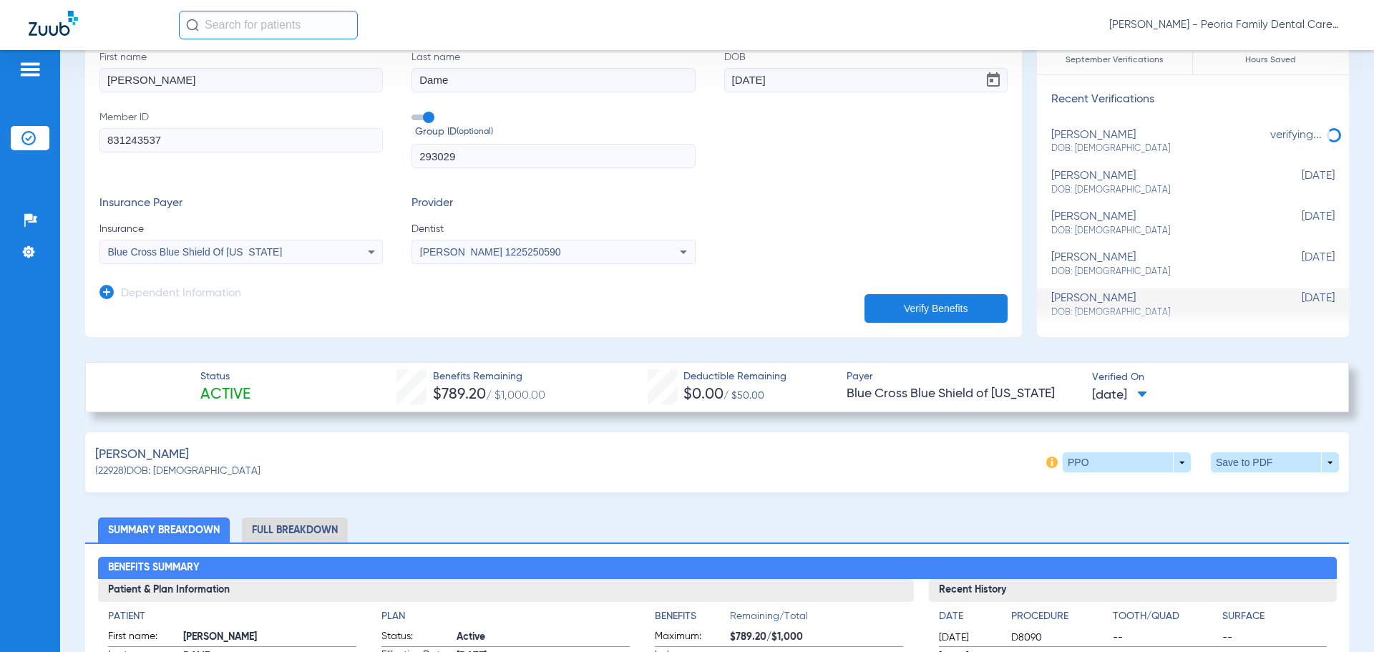
click at [1088, 220] on div "[PERSON_NAME] DOB: [DEMOGRAPHIC_DATA]" at bounding box center [1157, 223] width 212 height 26
type input "[PERSON_NAME]"
type input "[DATE]"
type input "H79974681"
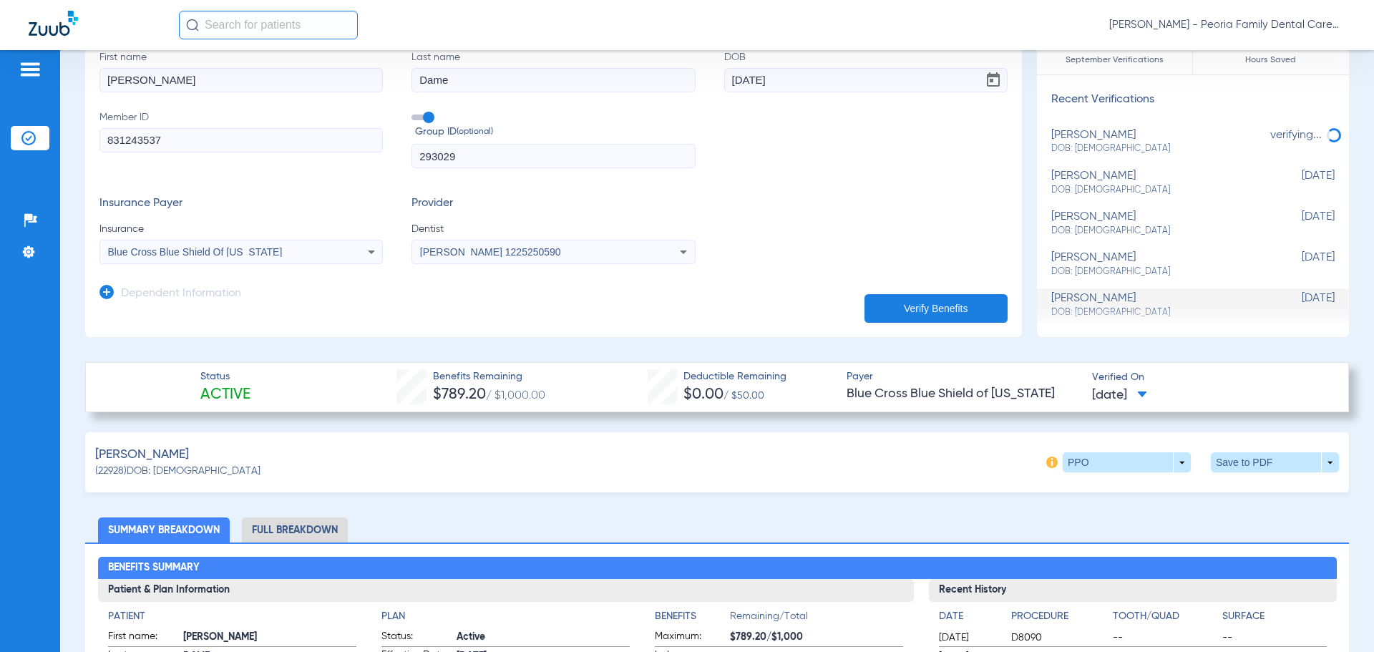
type input "675717"
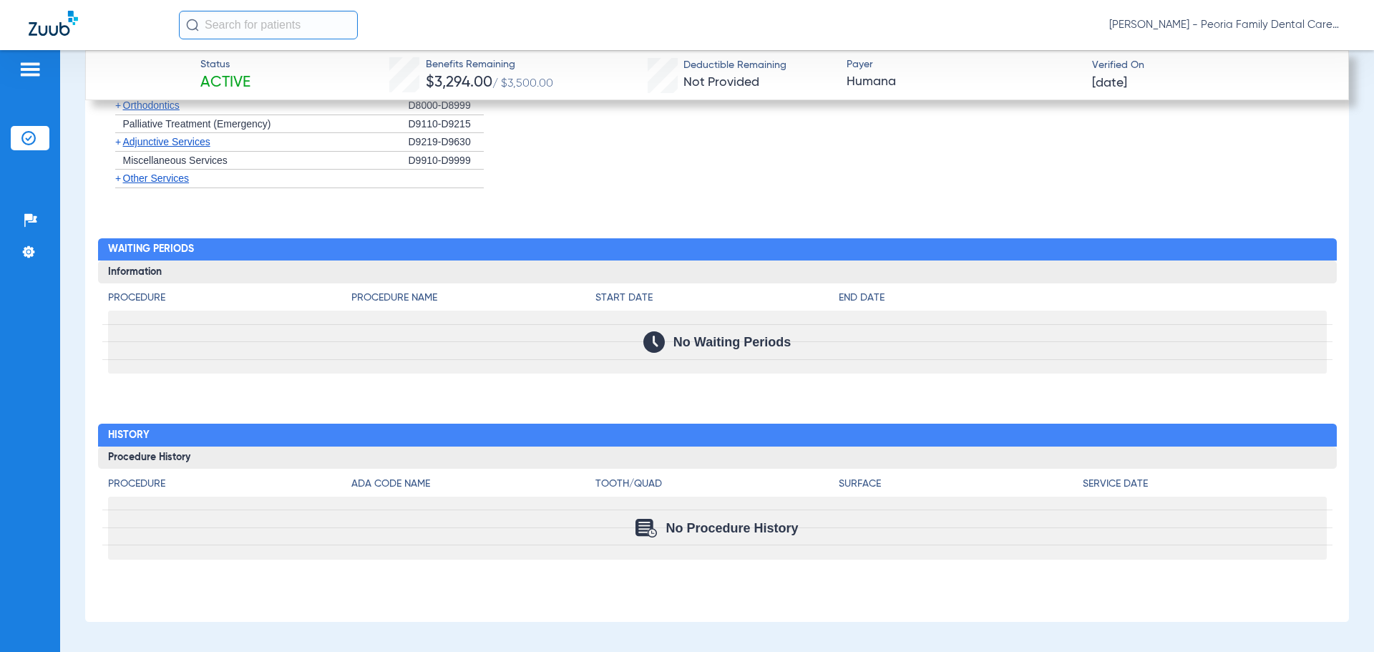
scroll to position [1789, 0]
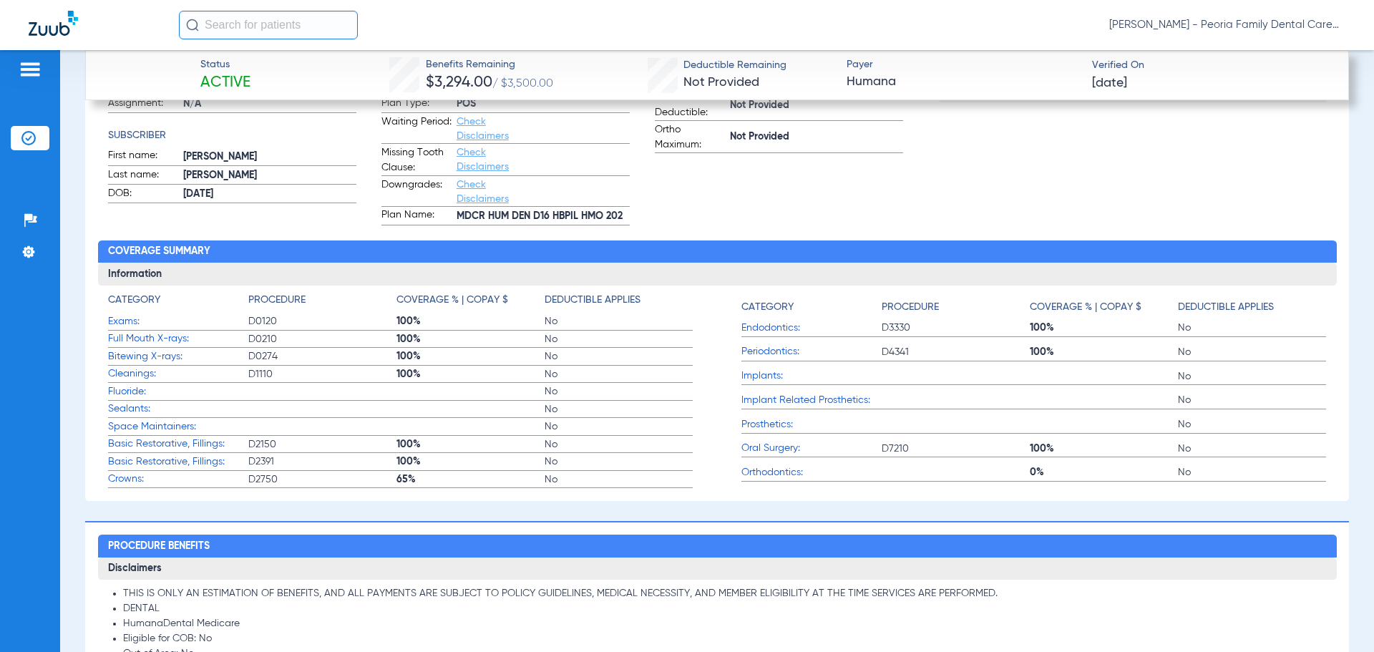
scroll to position [716, 0]
